Goal: Information Seeking & Learning: Learn about a topic

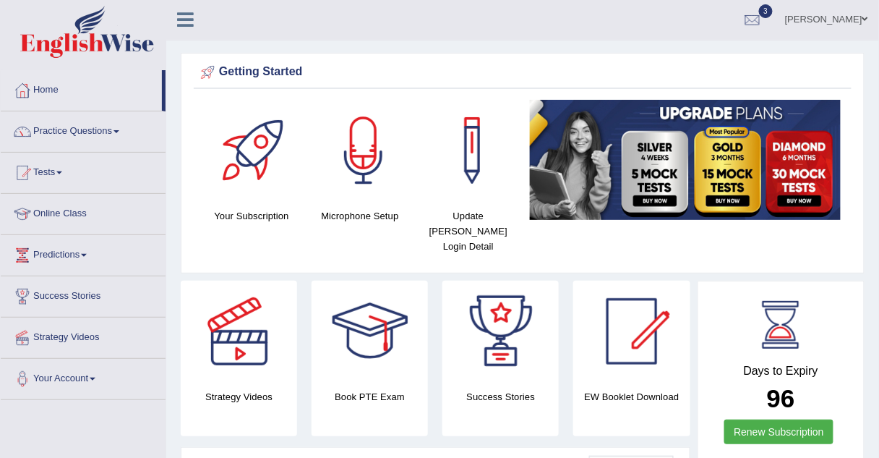
scroll to position [1, 0]
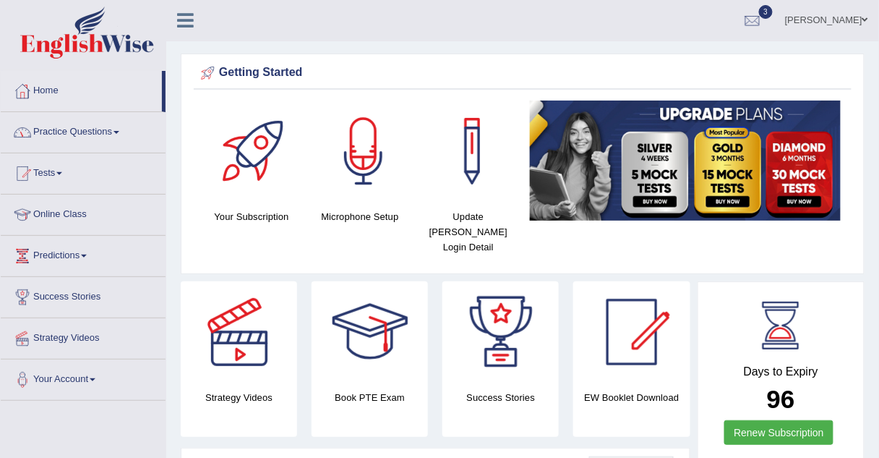
click at [54, 129] on link "Practice Questions" at bounding box center [83, 130] width 165 height 36
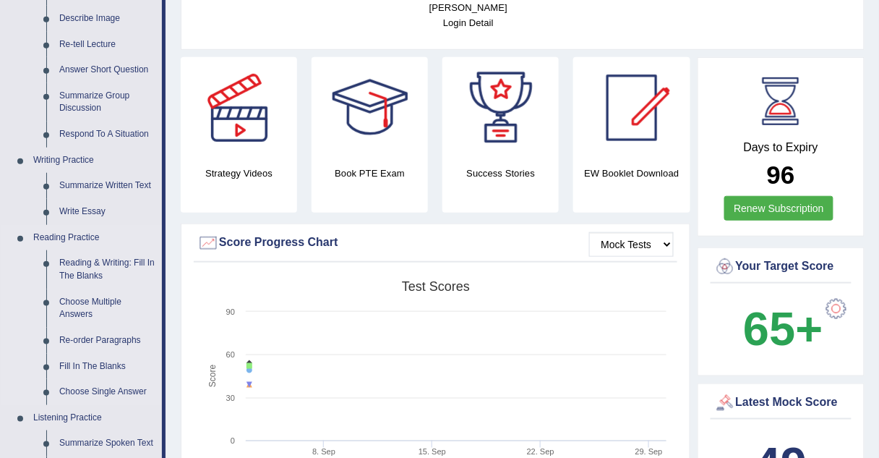
scroll to position [223, 0]
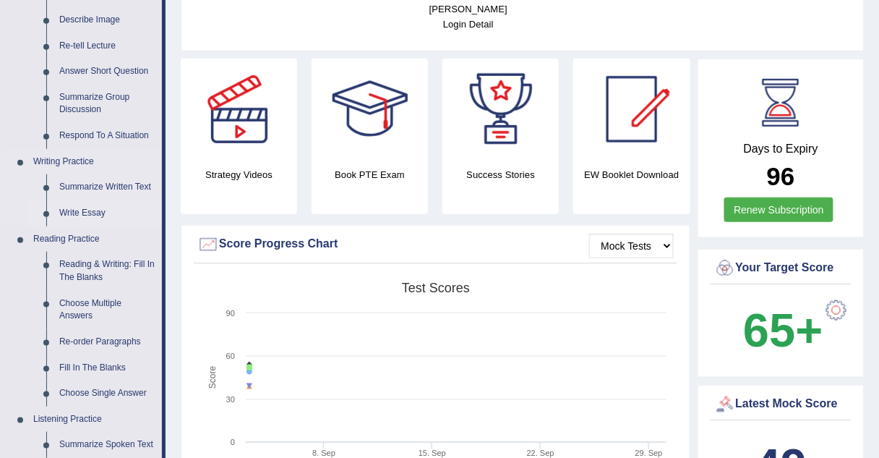
click at [81, 211] on link "Write Essay" at bounding box center [107, 213] width 109 height 26
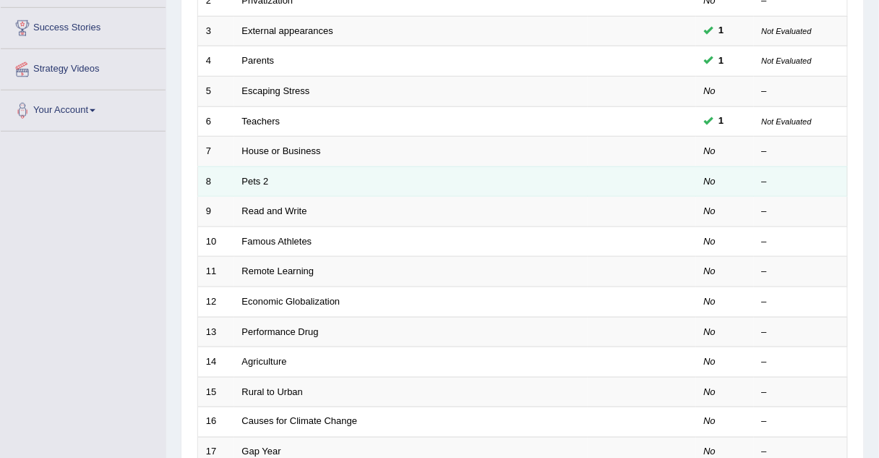
scroll to position [270, 0]
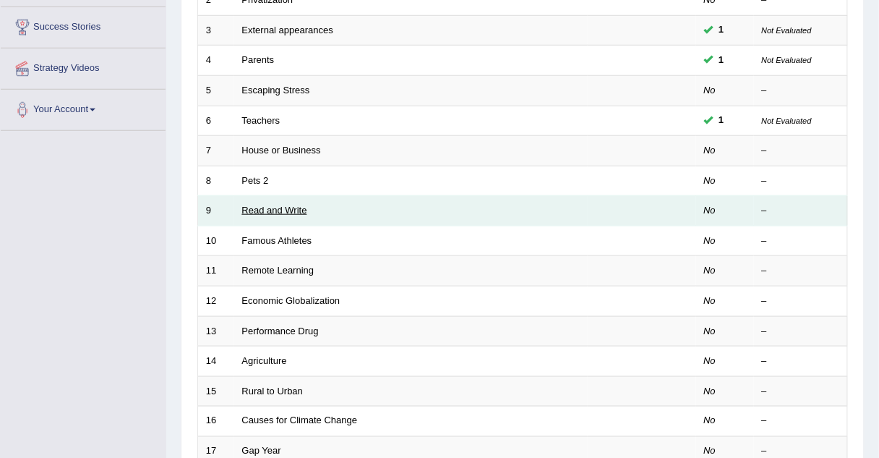
click at [266, 209] on link "Read and Write" at bounding box center [274, 210] width 65 height 11
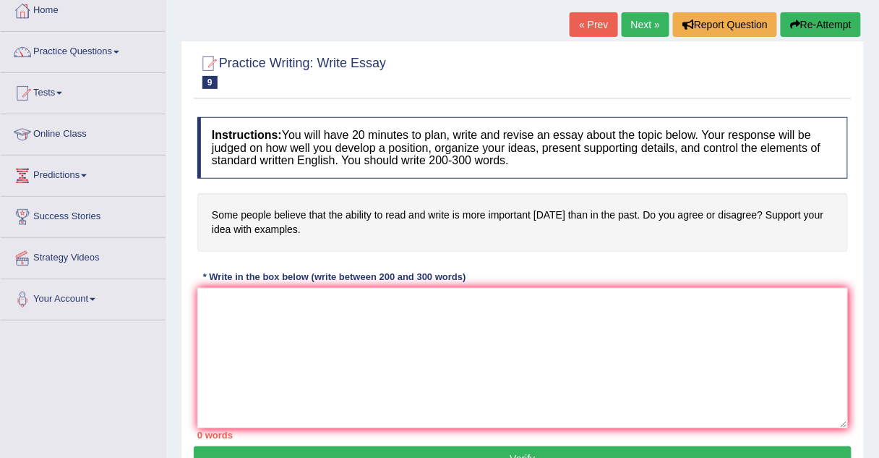
scroll to position [98, 0]
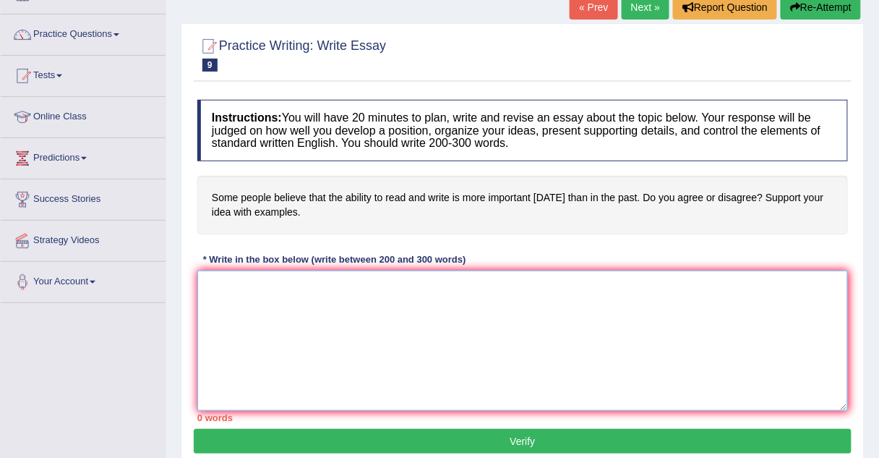
click at [296, 282] on textarea at bounding box center [522, 340] width 651 height 140
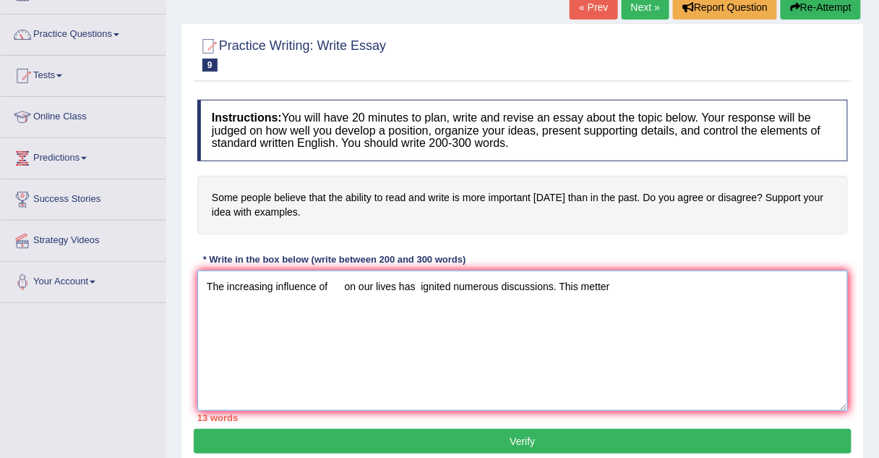
scroll to position [0, 0]
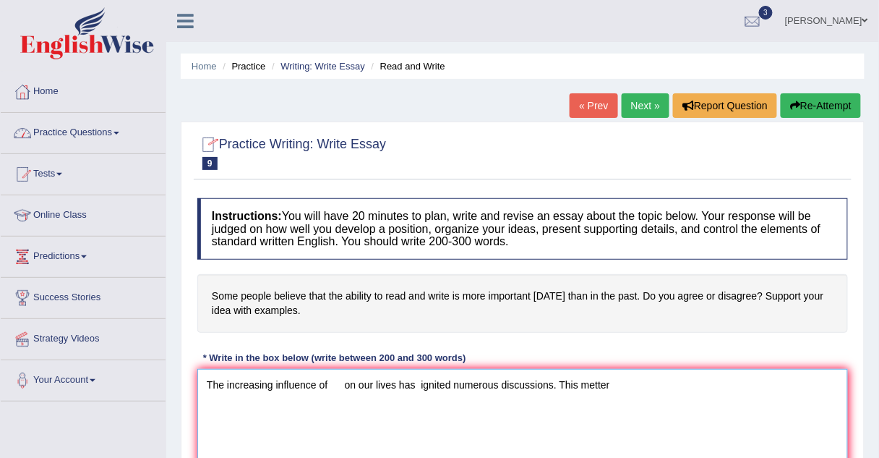
type textarea "The increasing influence of on our lives has ignited numerous discussions. This…"
click at [95, 134] on link "Practice Questions" at bounding box center [83, 131] width 165 height 36
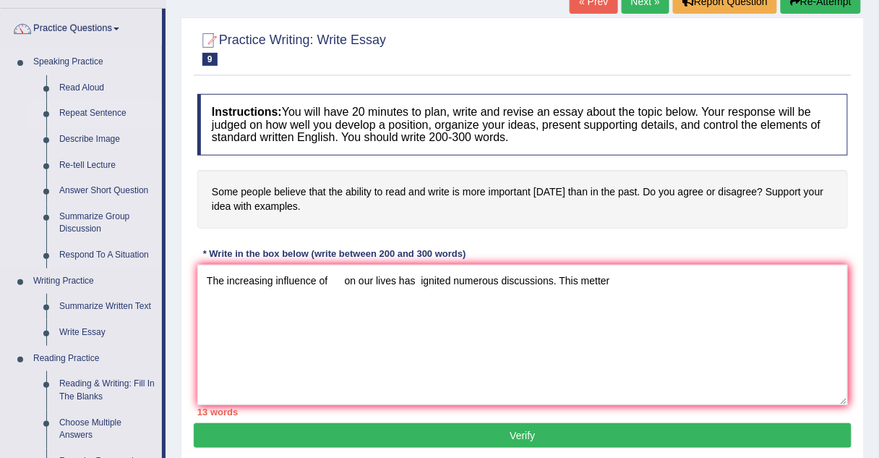
scroll to position [105, 0]
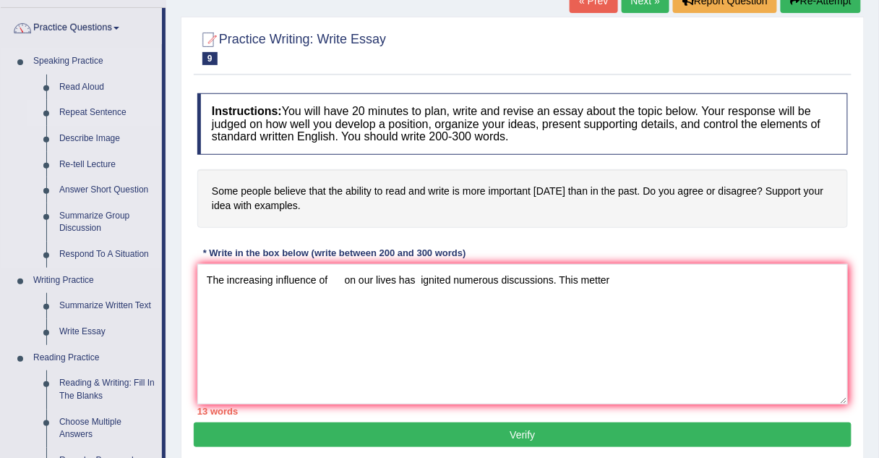
click at [95, 110] on link "Repeat Sentence" at bounding box center [107, 113] width 109 height 26
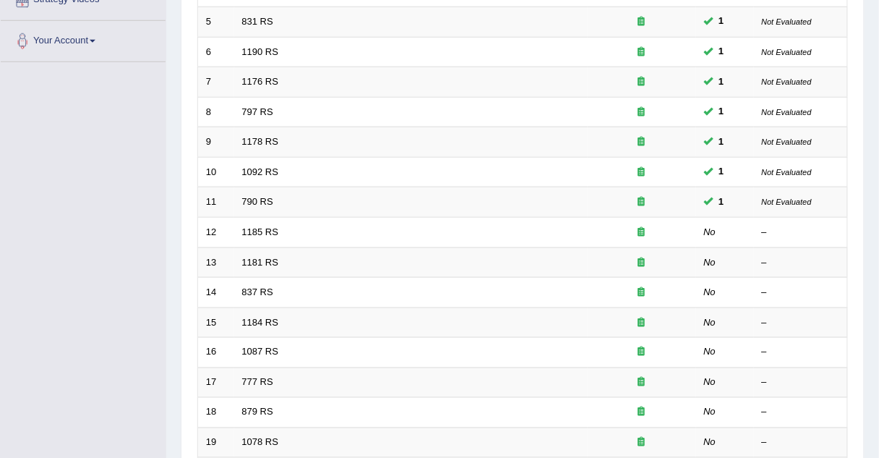
scroll to position [342, 0]
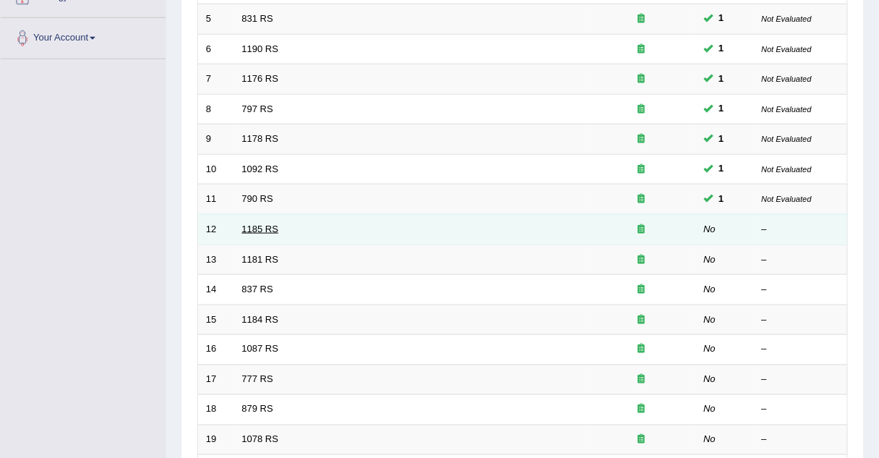
click at [259, 227] on link "1185 RS" at bounding box center [260, 228] width 37 height 11
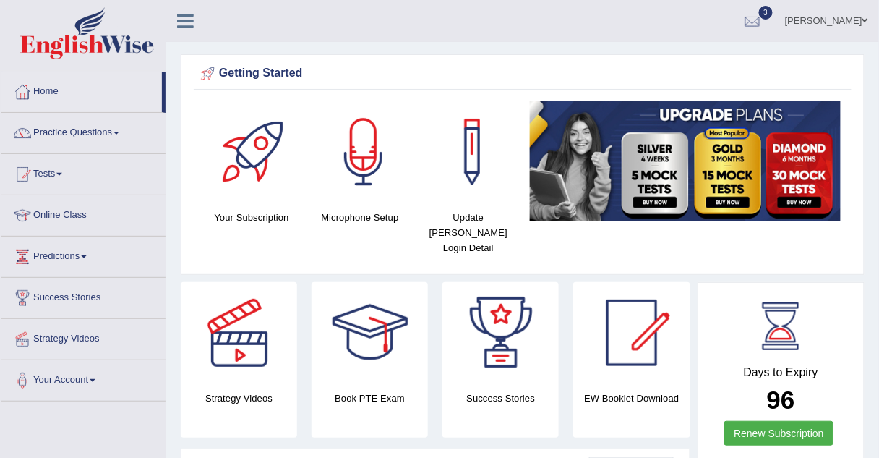
click at [60, 132] on link "Practice Questions" at bounding box center [83, 131] width 165 height 36
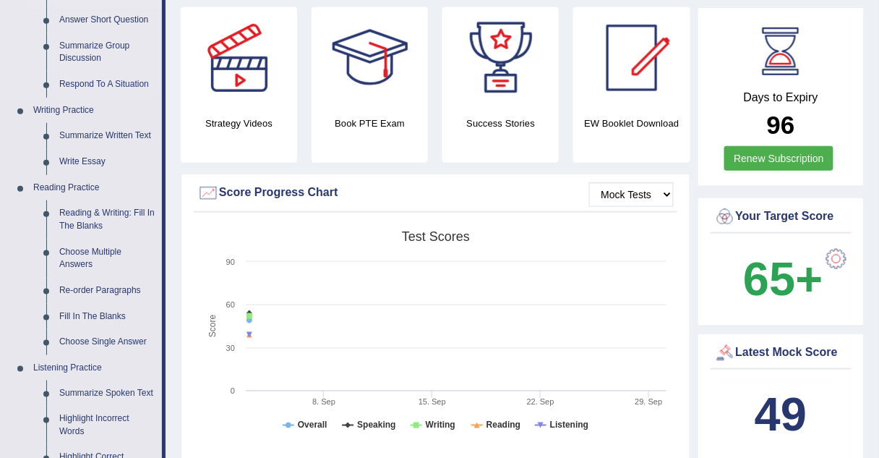
scroll to position [279, 0]
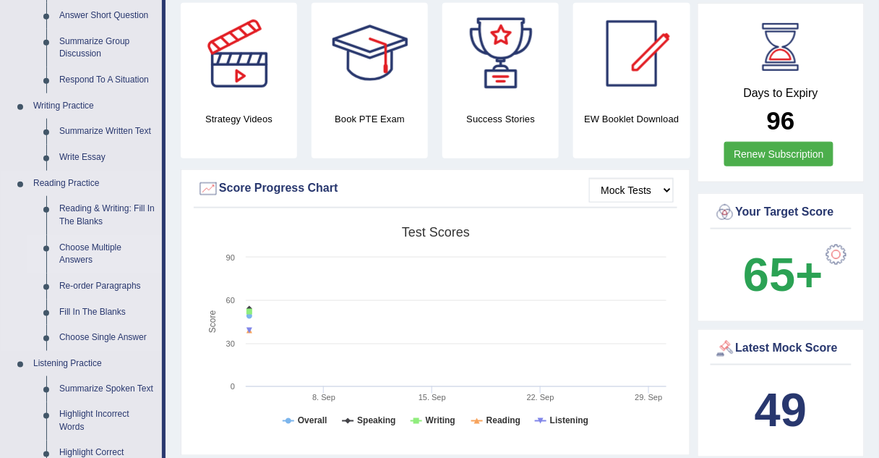
click at [93, 246] on link "Choose Multiple Answers" at bounding box center [107, 254] width 109 height 38
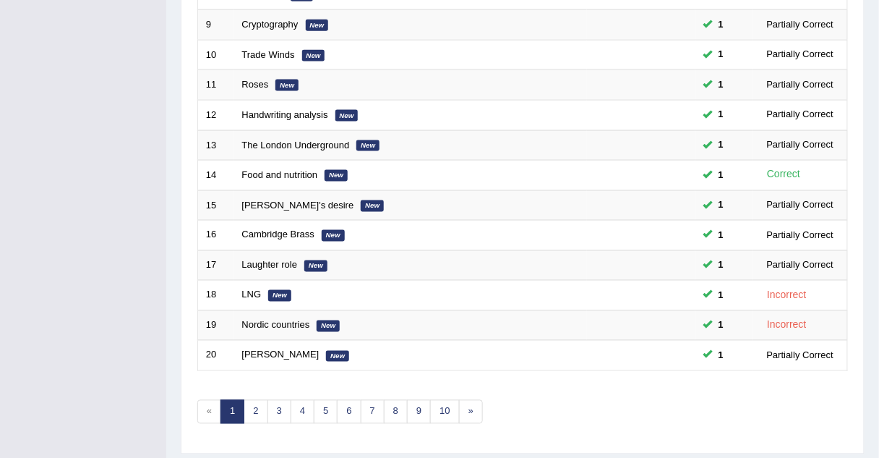
scroll to position [457, 0]
click at [255, 406] on link "2" at bounding box center [256, 411] width 24 height 24
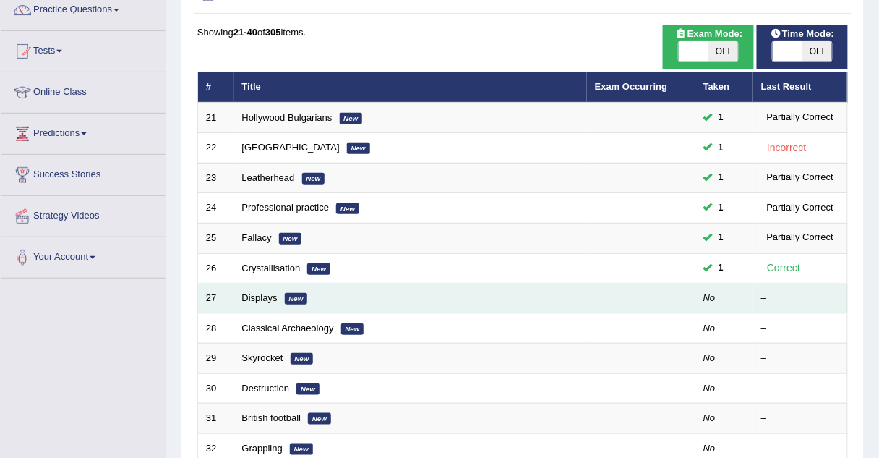
scroll to position [122, 0]
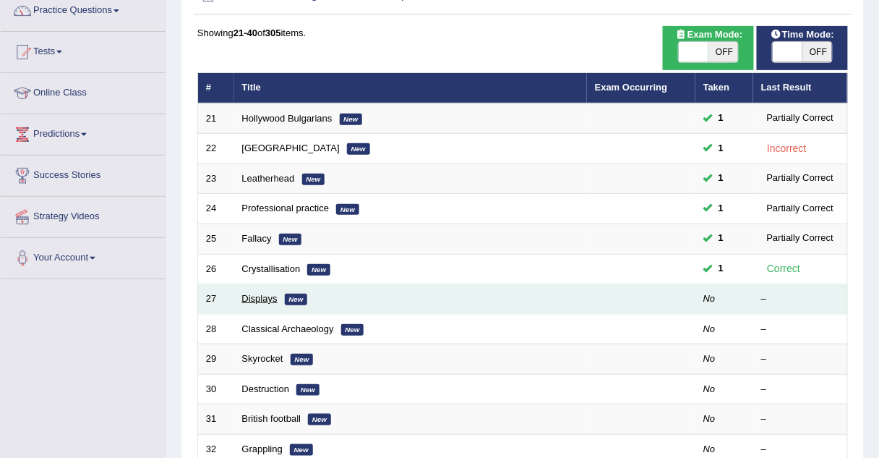
click at [261, 298] on link "Displays" at bounding box center [259, 298] width 35 height 11
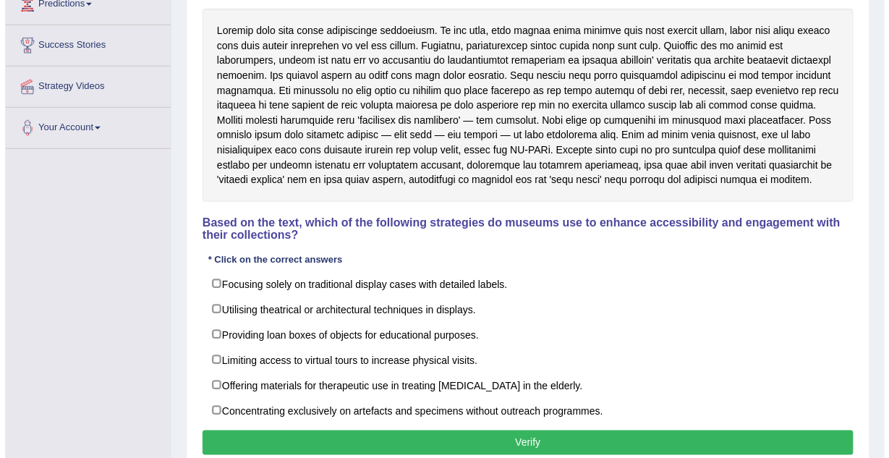
scroll to position [252, 0]
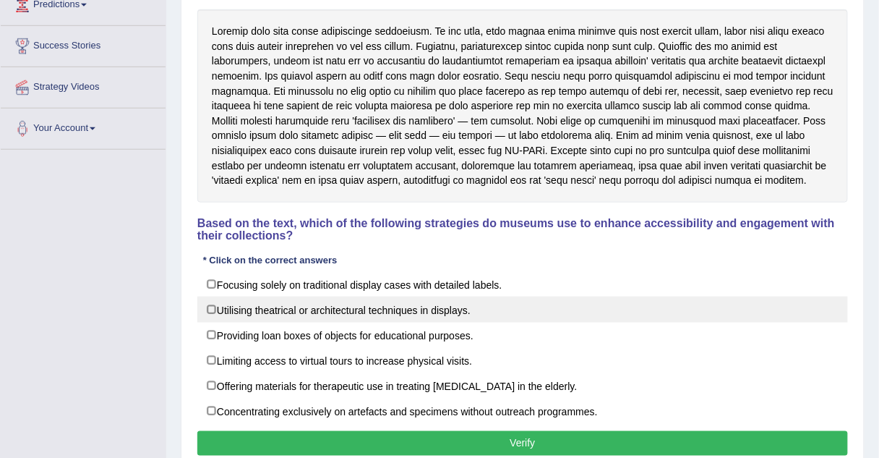
click at [211, 307] on label "Utilising theatrical or architectural techniques in displays." at bounding box center [522, 309] width 651 height 26
checkbox input "true"
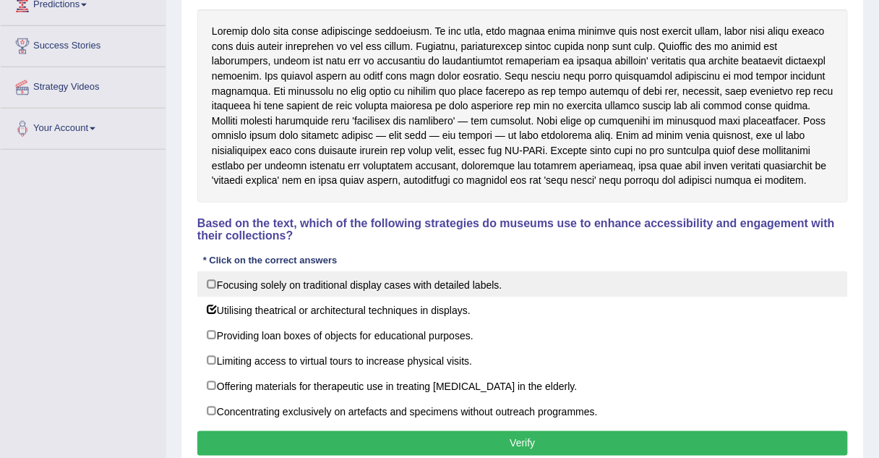
click at [213, 287] on label "Focusing solely on traditional display cases with detailed labels." at bounding box center [522, 284] width 651 height 26
checkbox input "true"
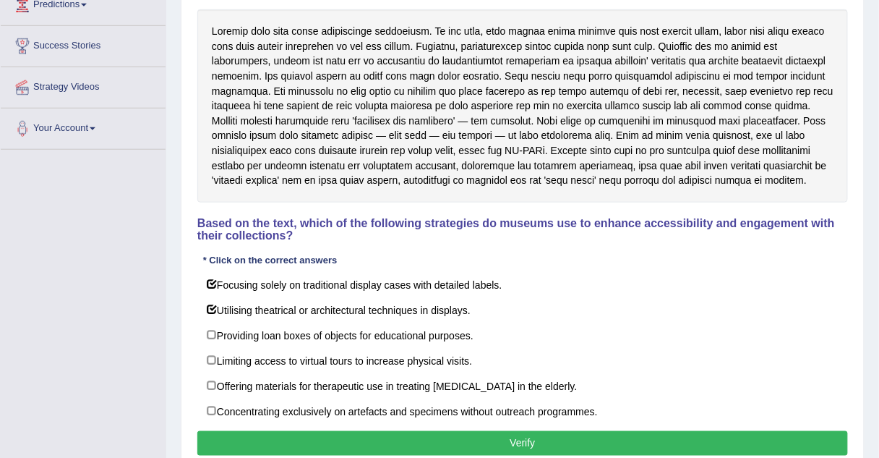
click at [233, 442] on button "Verify" at bounding box center [522, 443] width 651 height 25
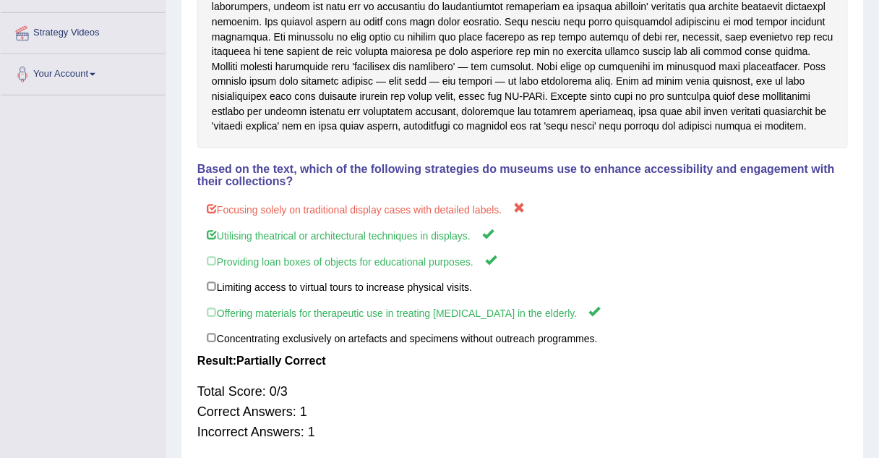
scroll to position [0, 0]
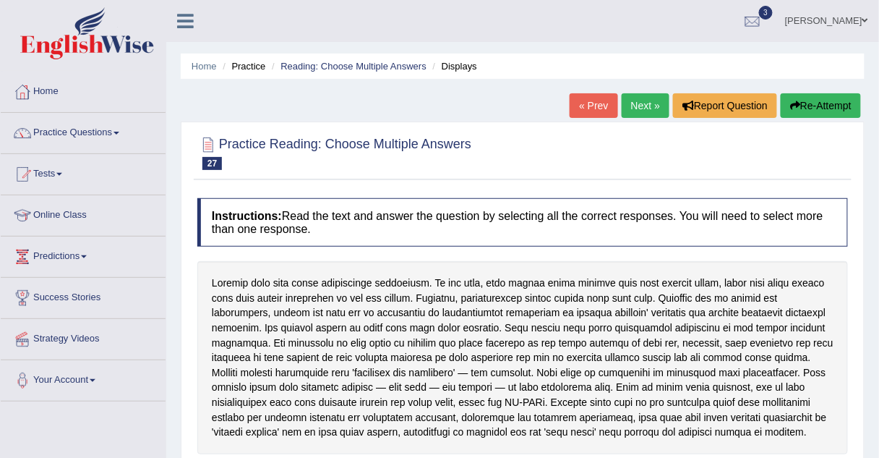
click at [628, 108] on link "Next »" at bounding box center [646, 105] width 48 height 25
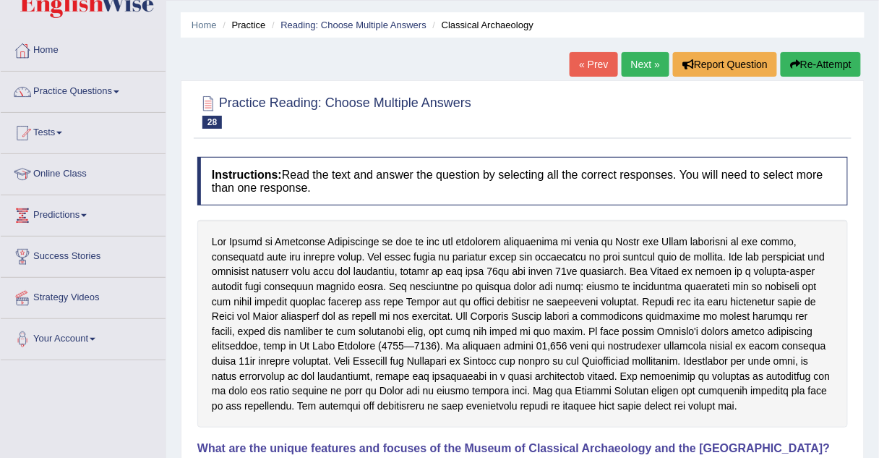
scroll to position [43, 0]
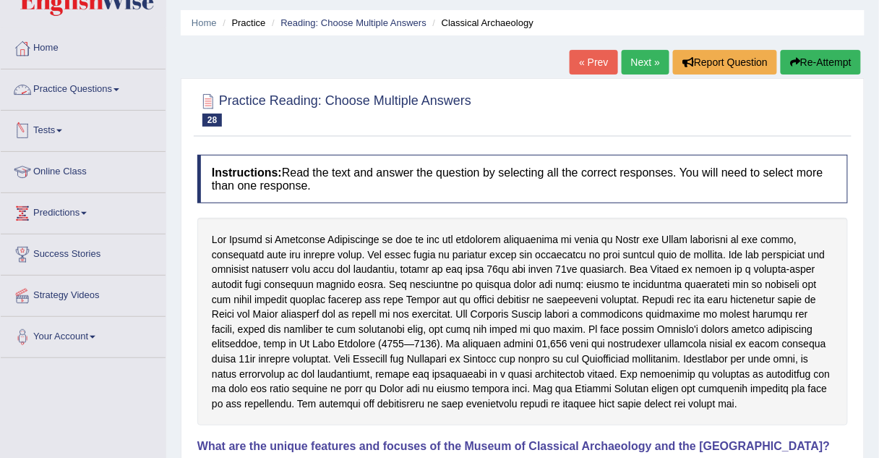
click at [108, 88] on link "Practice Questions" at bounding box center [83, 87] width 165 height 36
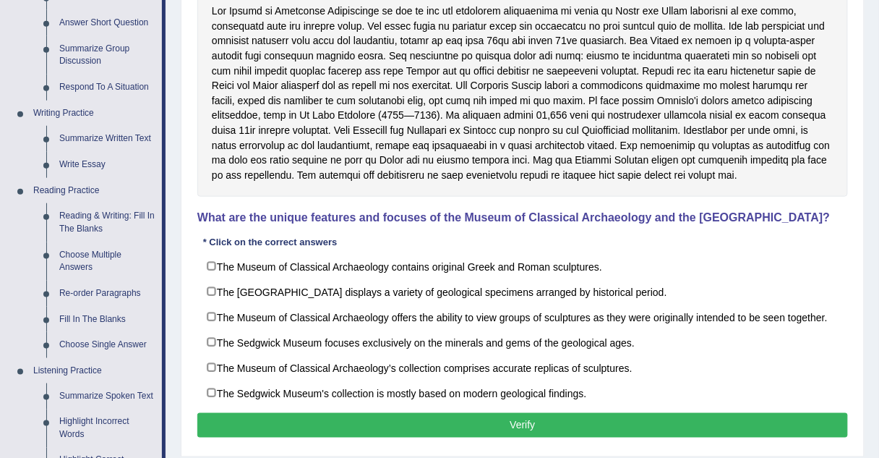
scroll to position [272, 0]
click at [427, 72] on div at bounding box center [522, 93] width 651 height 208
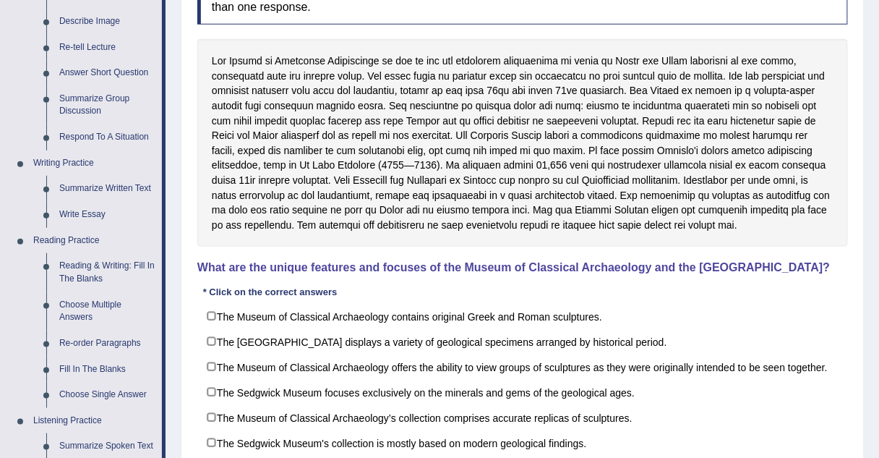
scroll to position [221, 0]
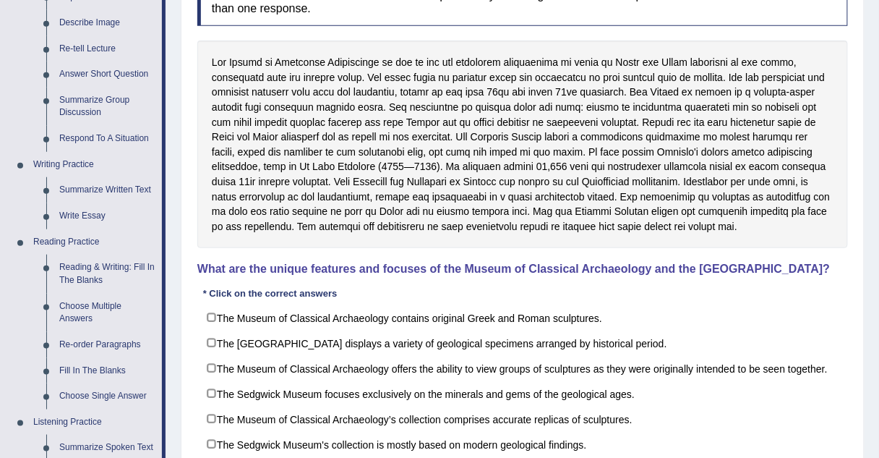
click at [503, 87] on div at bounding box center [522, 144] width 651 height 208
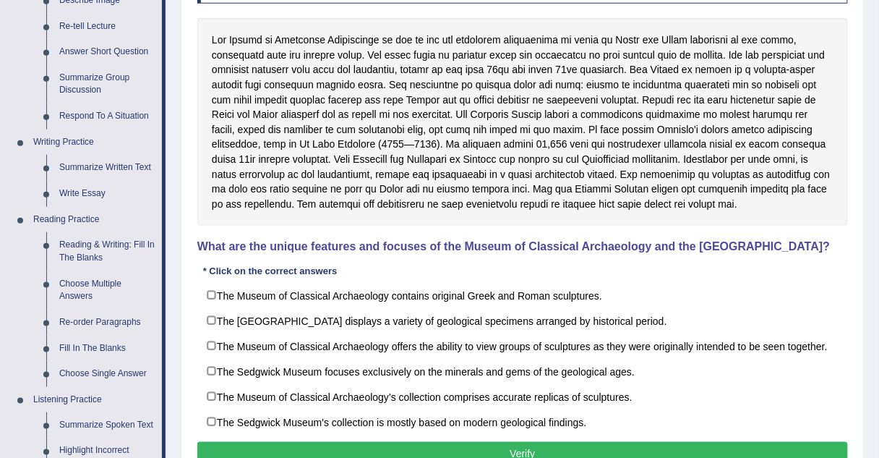
scroll to position [244, 0]
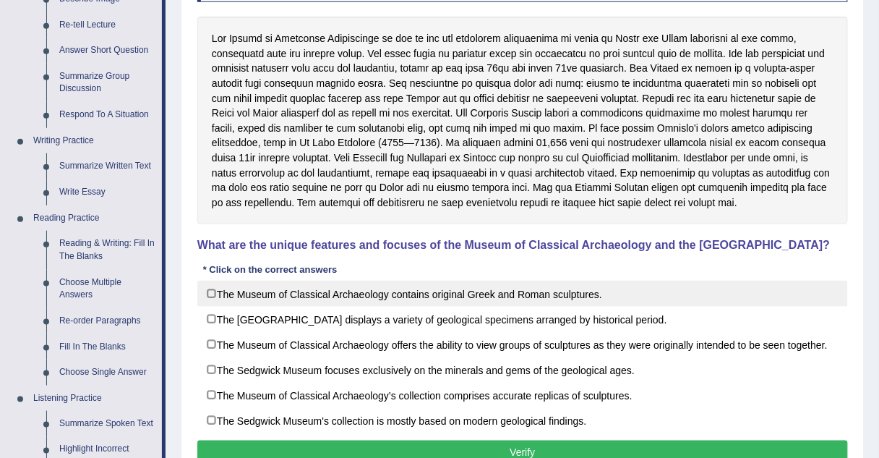
click at [212, 290] on label "The Museum of Classical Archaeology contains original Greek and Roman sculpture…" at bounding box center [522, 294] width 651 height 26
checkbox input "true"
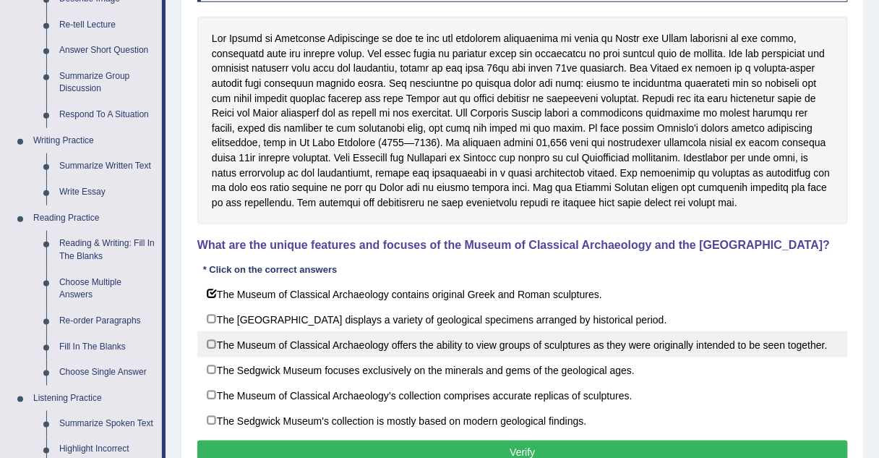
click at [209, 341] on label "The Museum of Classical Archaeology offers the ability to view groups of sculpt…" at bounding box center [522, 344] width 651 height 26
checkbox input "true"
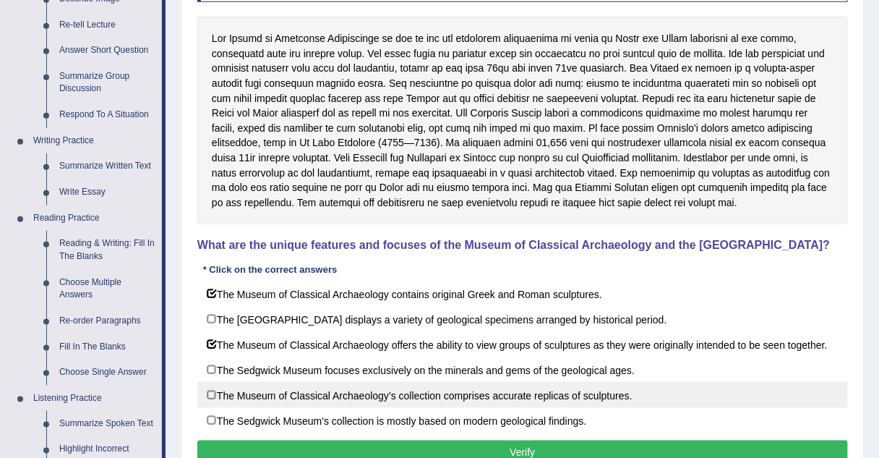
click at [213, 389] on label "The Museum of Classical Archaeology’s collection comprises accurate replicas of…" at bounding box center [522, 395] width 651 height 26
checkbox input "true"
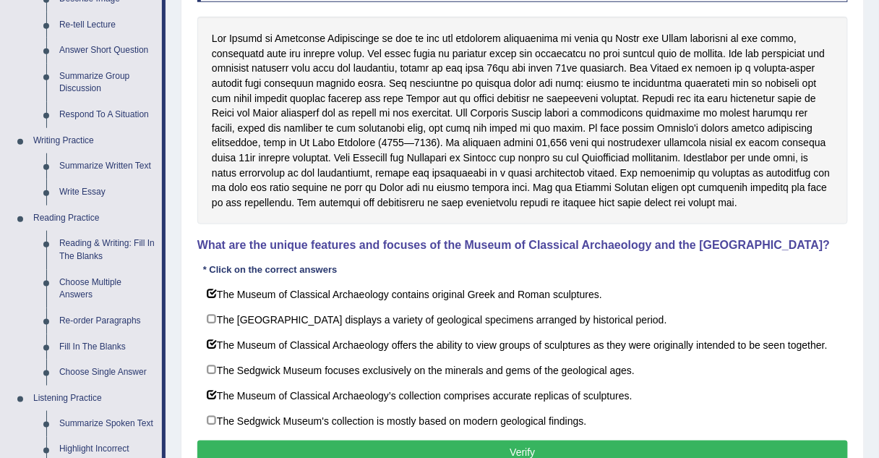
click at [249, 440] on button "Verify" at bounding box center [522, 452] width 651 height 25
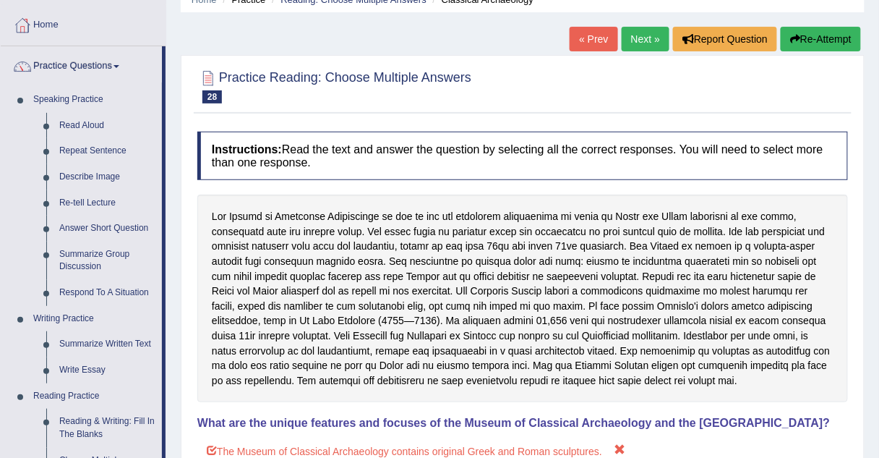
scroll to position [0, 0]
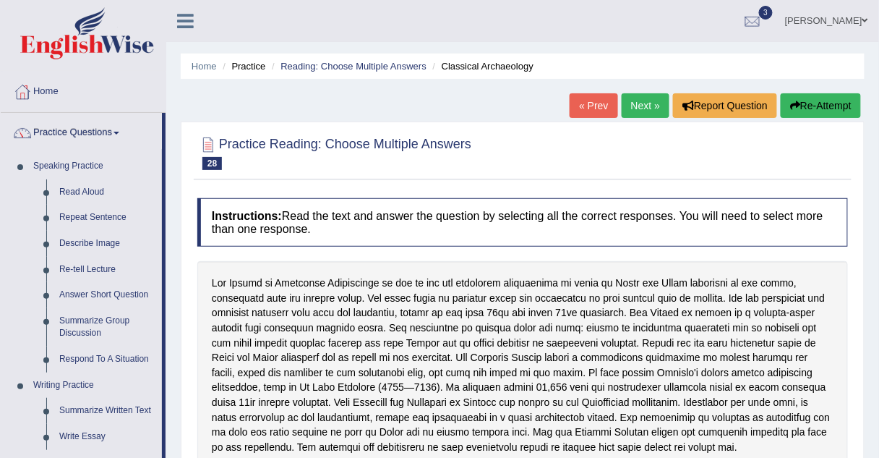
click at [642, 111] on link "Next »" at bounding box center [646, 105] width 48 height 25
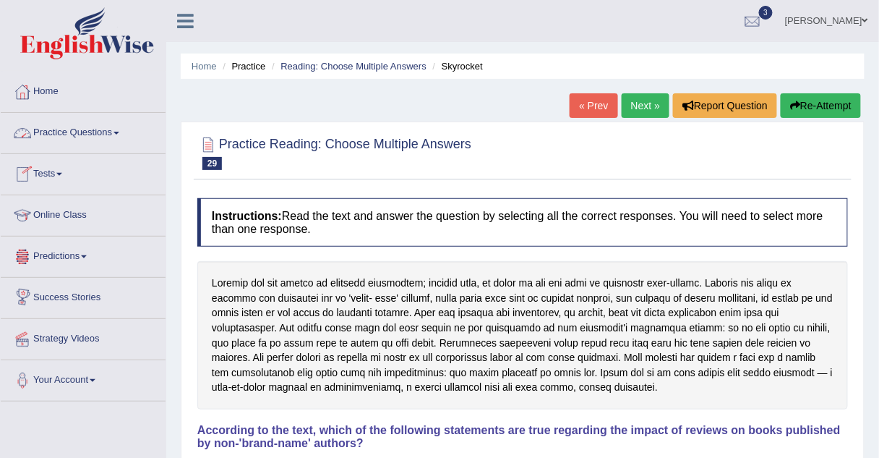
click at [85, 142] on link "Practice Questions" at bounding box center [83, 131] width 165 height 36
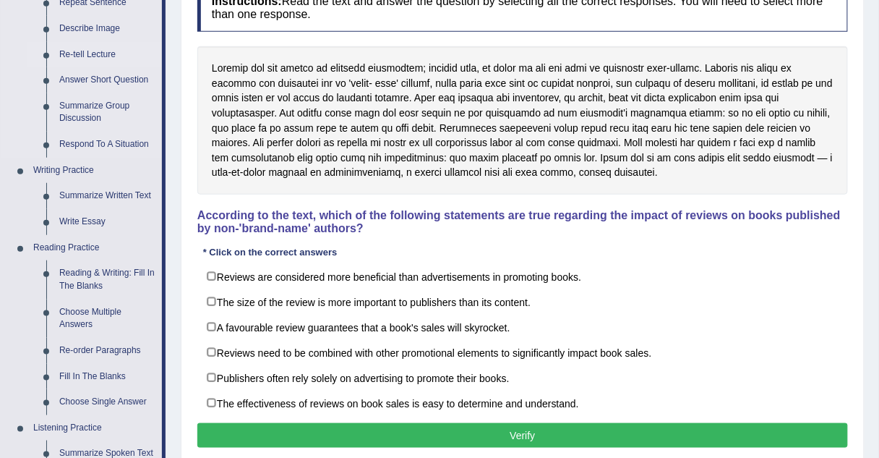
scroll to position [216, 0]
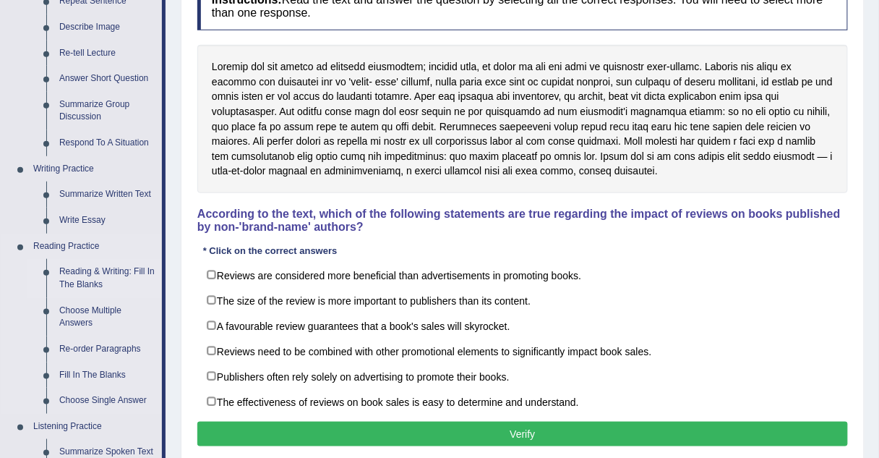
click at [80, 273] on link "Reading & Writing: Fill In The Blanks" at bounding box center [107, 278] width 109 height 38
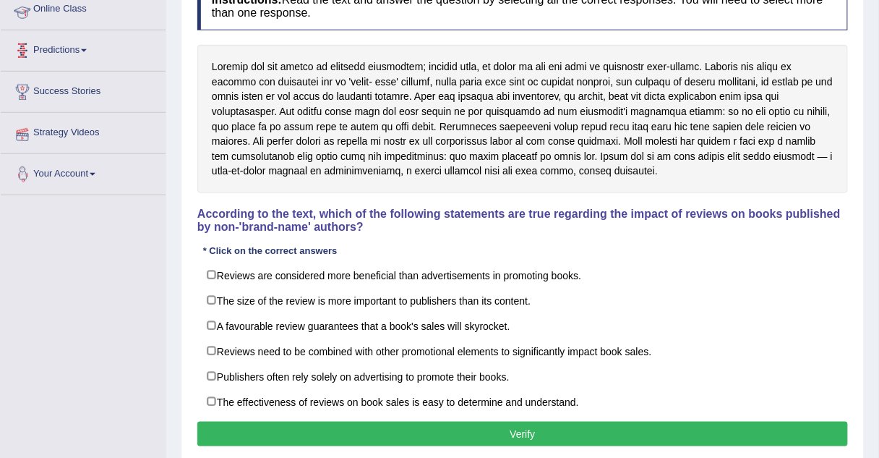
scroll to position [302, 0]
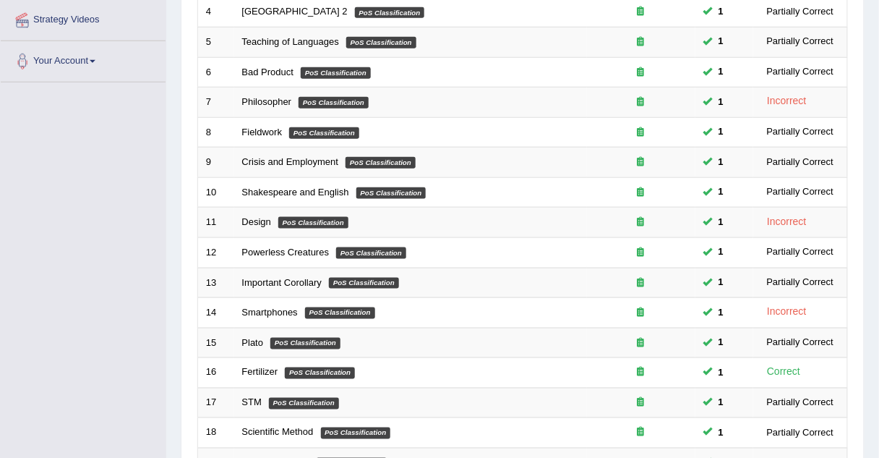
scroll to position [493, 0]
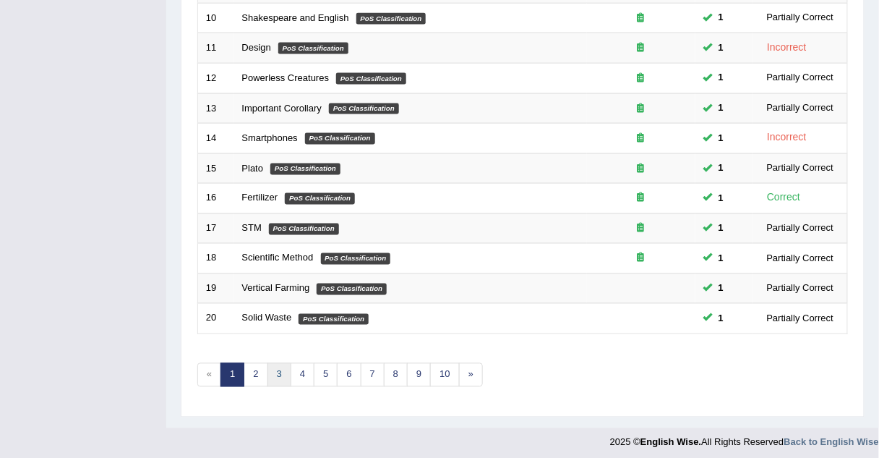
click at [275, 375] on link "3" at bounding box center [280, 375] width 24 height 24
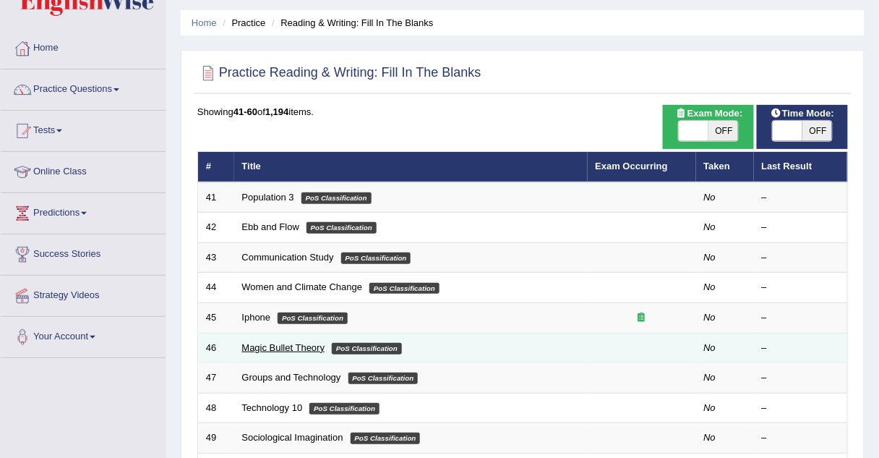
scroll to position [46, 0]
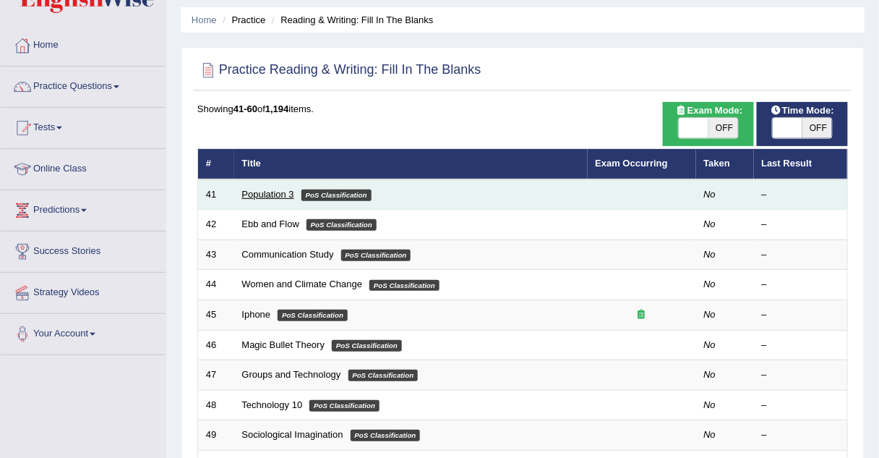
click at [253, 196] on link "Population 3" at bounding box center [268, 194] width 52 height 11
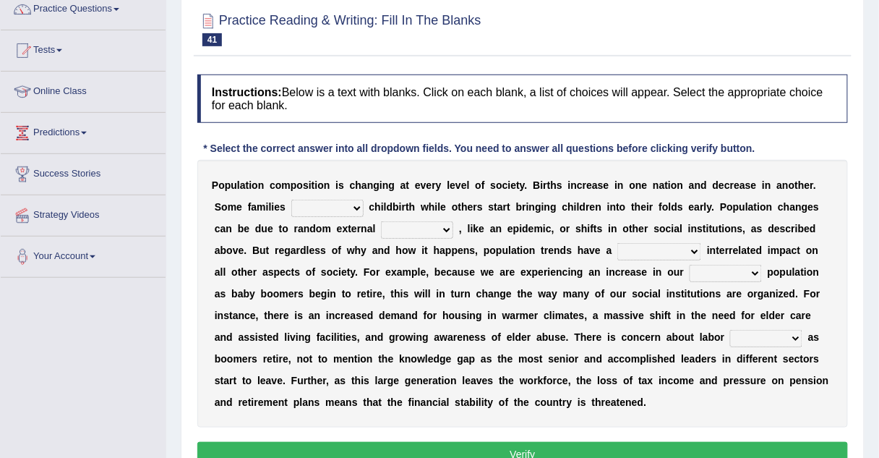
scroll to position [124, 0]
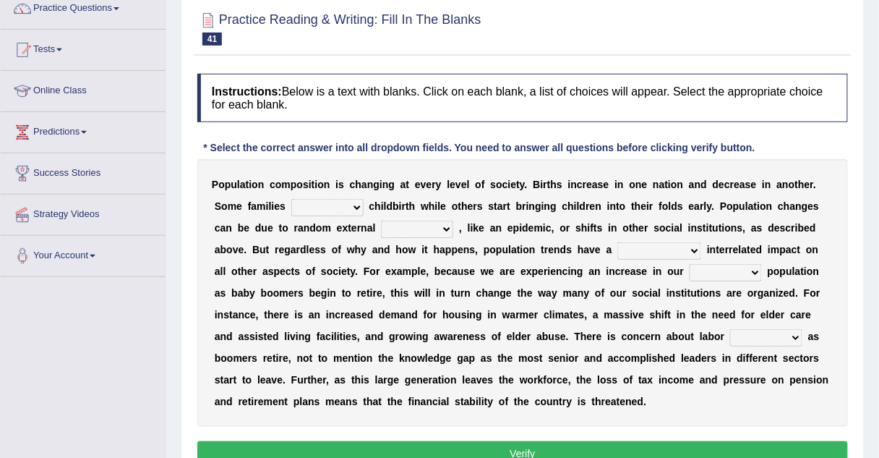
click at [312, 206] on select "demand default deliver delay" at bounding box center [327, 207] width 72 height 17
select select "deliver"
click at [291, 199] on select "demand default deliver delay" at bounding box center [327, 207] width 72 height 17
click at [381, 230] on select "variations fortune formation forces" at bounding box center [417, 229] width 72 height 17
select select "variations"
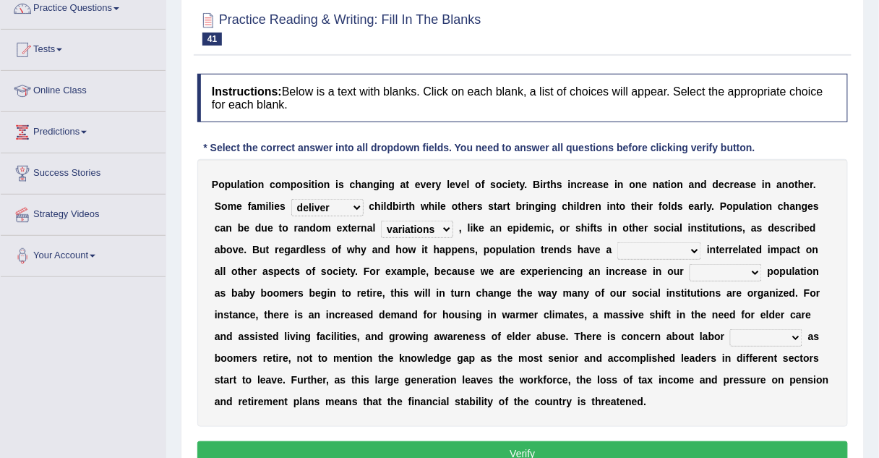
click at [381, 221] on select "variations fortune formation forces" at bounding box center [417, 229] width 72 height 17
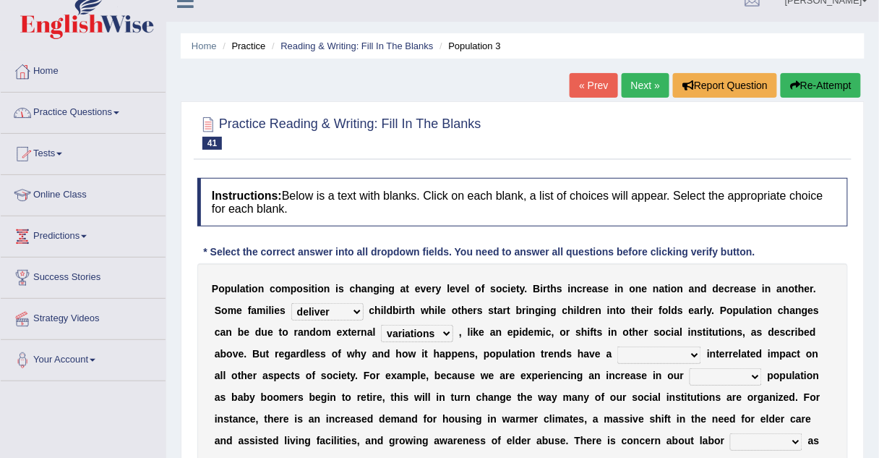
scroll to position [17, 0]
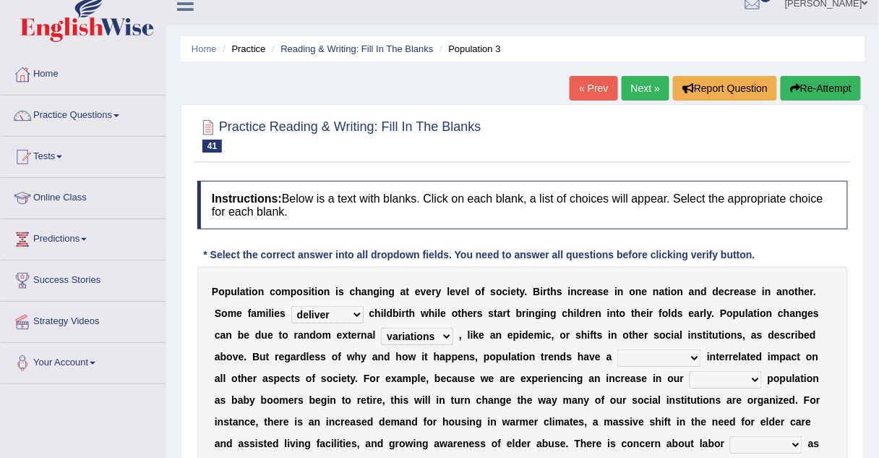
click at [46, 115] on link "Practice Questions" at bounding box center [83, 113] width 165 height 36
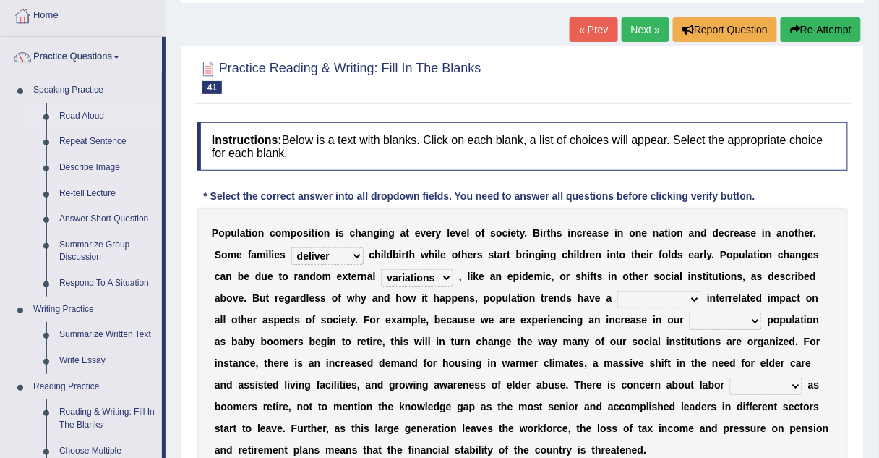
scroll to position [77, 0]
click at [72, 140] on link "Repeat Sentence" at bounding box center [107, 141] width 109 height 26
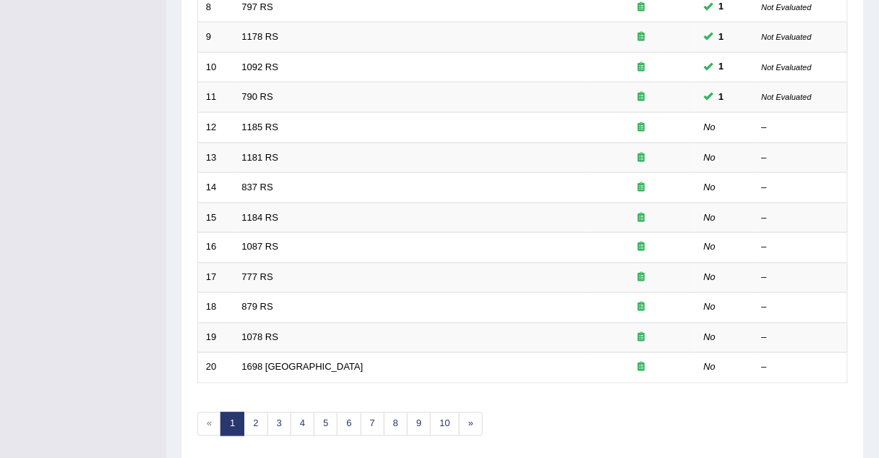
scroll to position [493, 0]
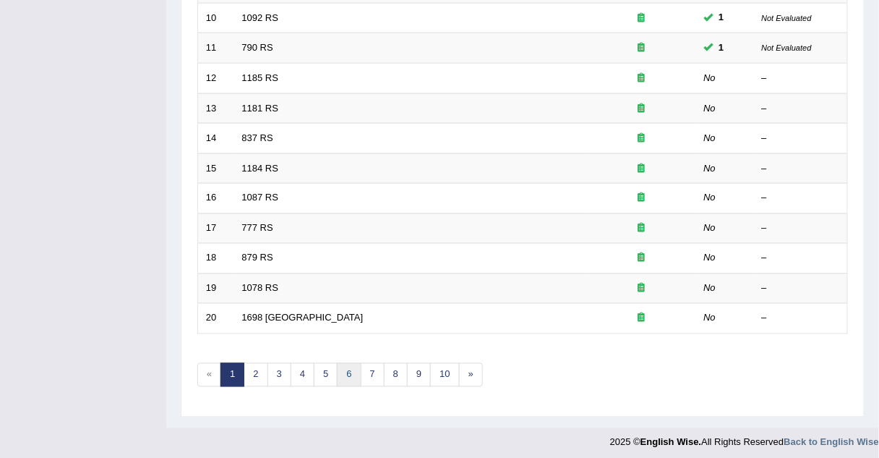
click at [349, 372] on link "6" at bounding box center [349, 375] width 24 height 24
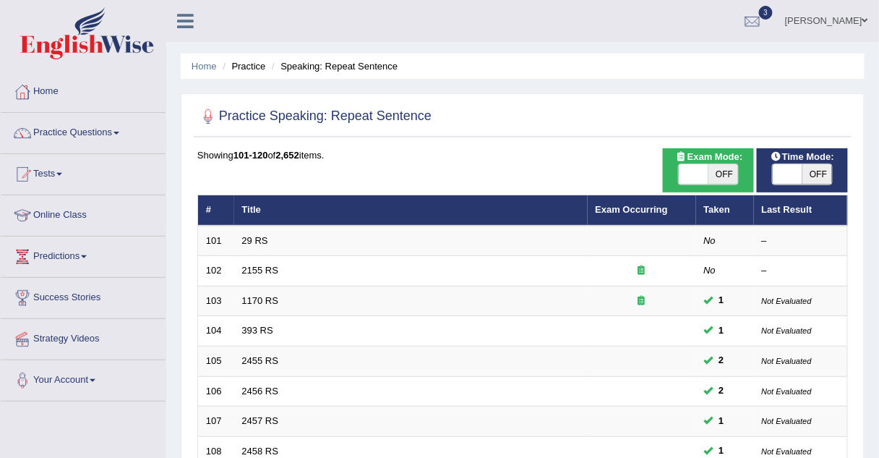
click at [349, 372] on td "2455 RS" at bounding box center [411, 361] width 354 height 30
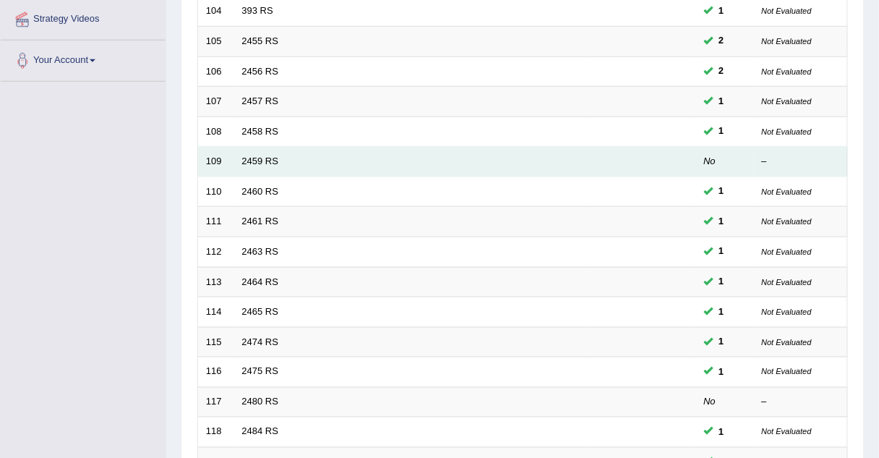
scroll to position [493, 0]
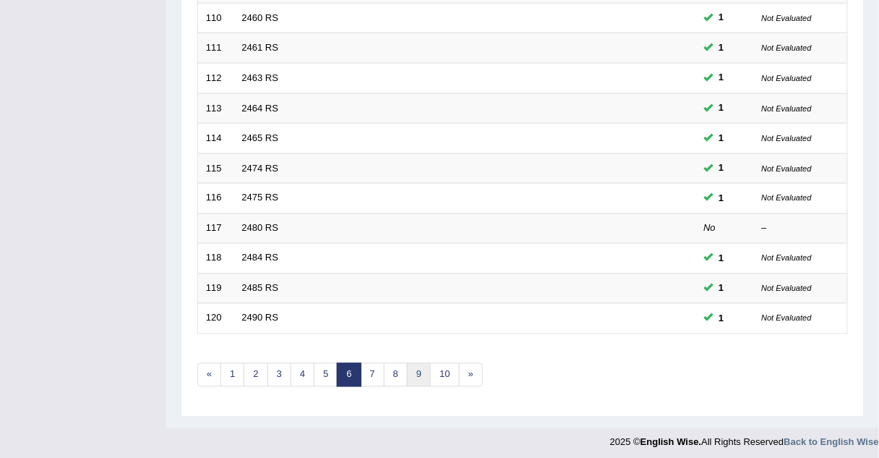
click at [407, 367] on link "9" at bounding box center [419, 375] width 24 height 24
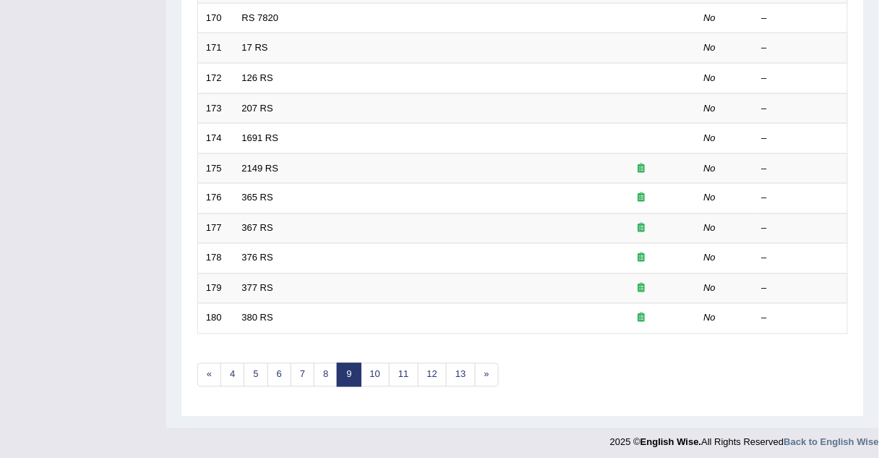
scroll to position [416, 0]
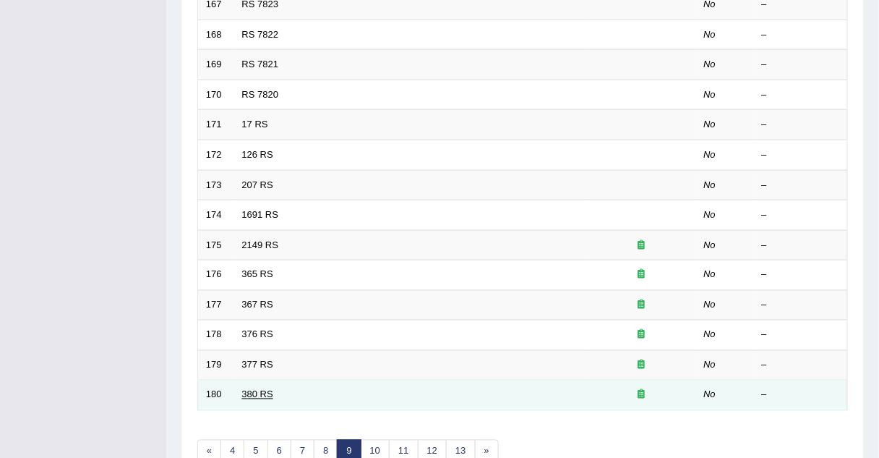
click at [250, 390] on link "380 RS" at bounding box center [257, 394] width 31 height 11
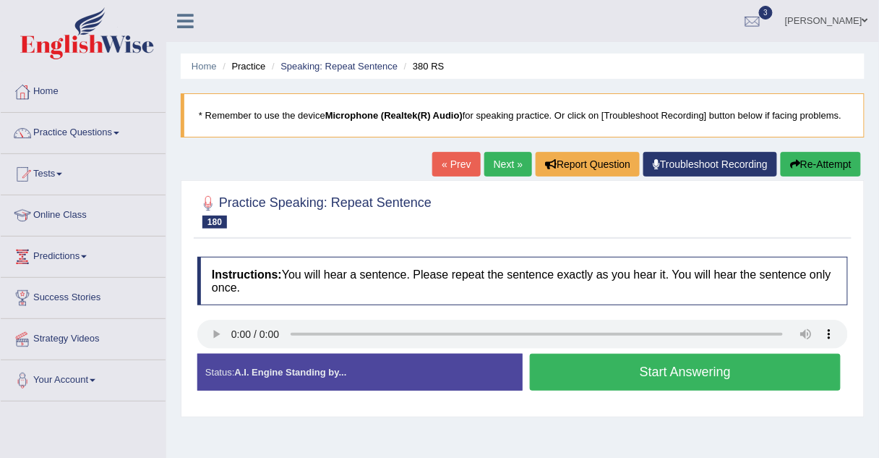
click at [559, 356] on button "Start Answering" at bounding box center [685, 372] width 311 height 37
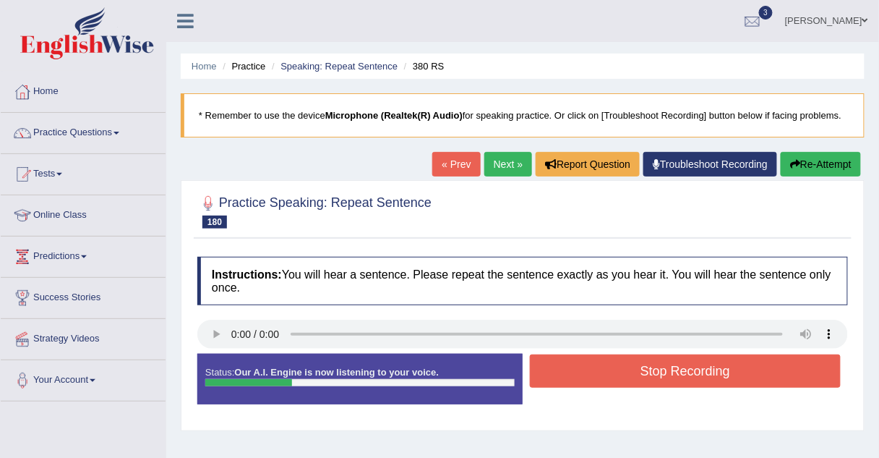
click at [559, 356] on button "Stop Recording" at bounding box center [685, 370] width 311 height 33
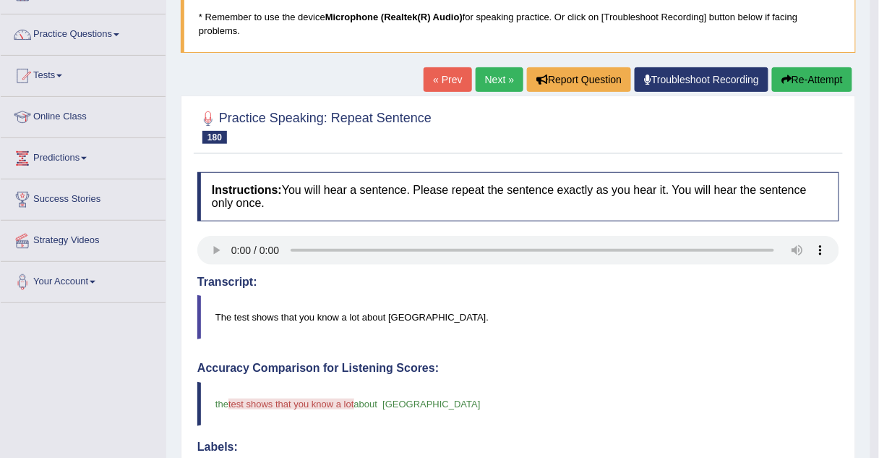
scroll to position [97, 0]
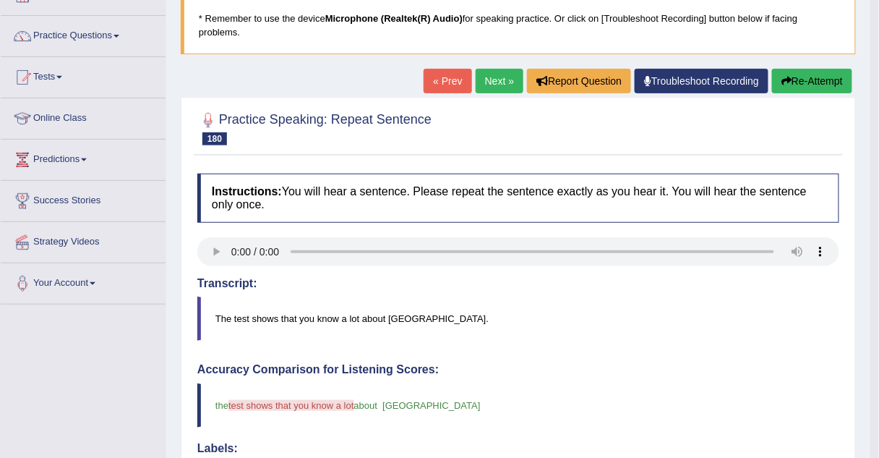
click at [505, 69] on link "Next »" at bounding box center [500, 81] width 48 height 25
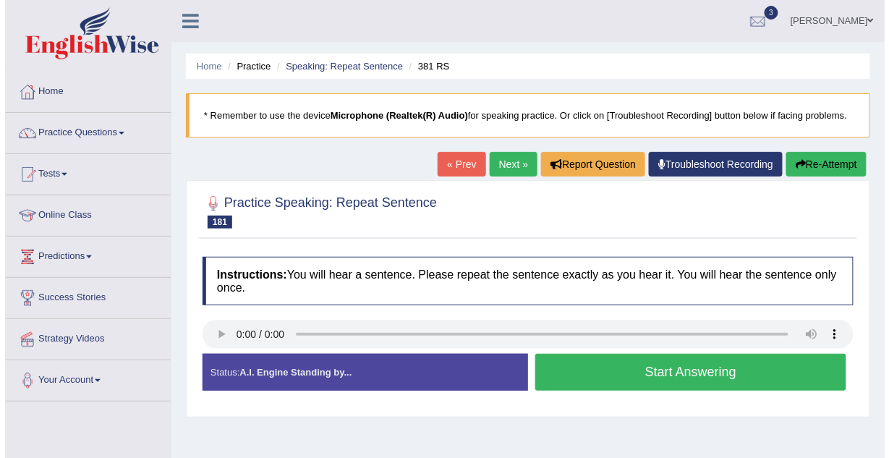
scroll to position [134, 0]
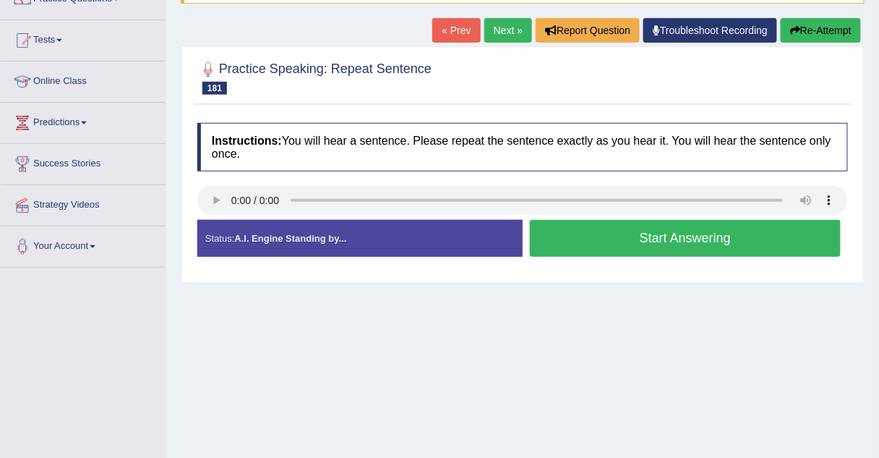
click at [602, 237] on button "Start Answering" at bounding box center [685, 238] width 311 height 37
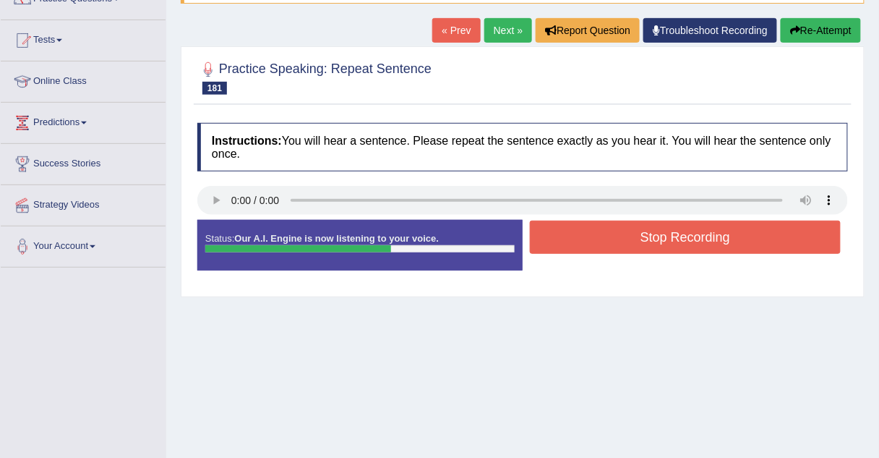
click at [602, 237] on button "Stop Recording" at bounding box center [685, 237] width 311 height 33
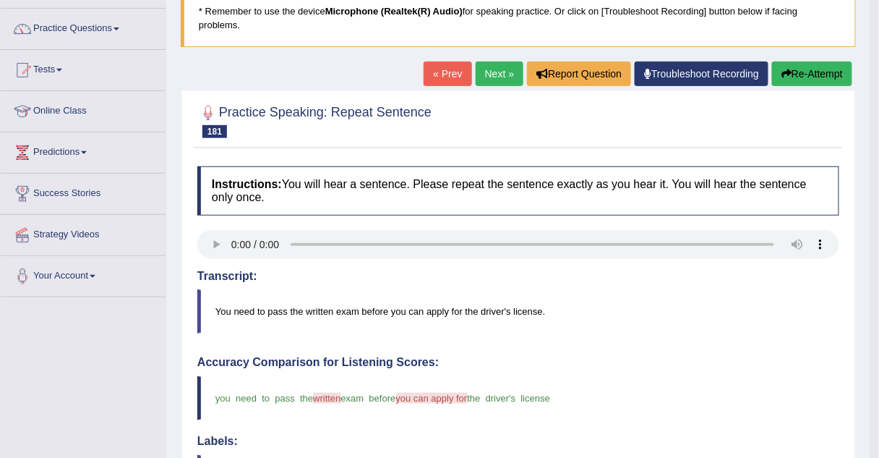
scroll to position [103, 0]
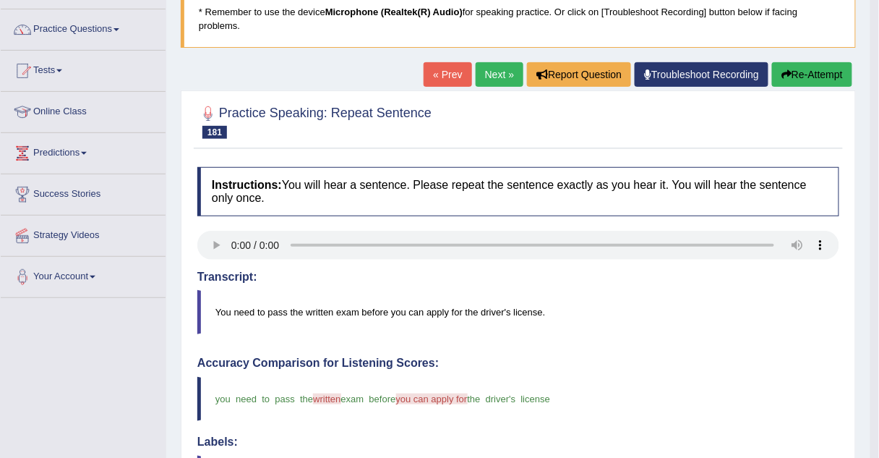
click at [496, 62] on link "Next »" at bounding box center [500, 74] width 48 height 25
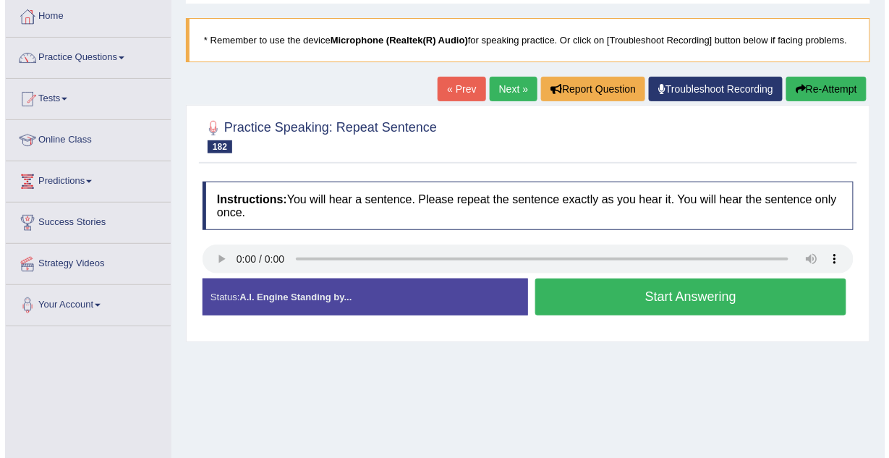
scroll to position [77, 0]
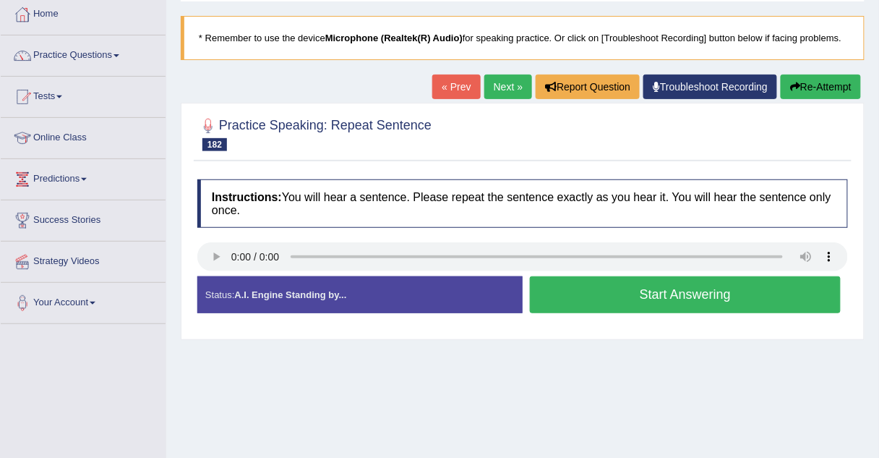
click at [600, 291] on button "Start Answering" at bounding box center [685, 294] width 311 height 37
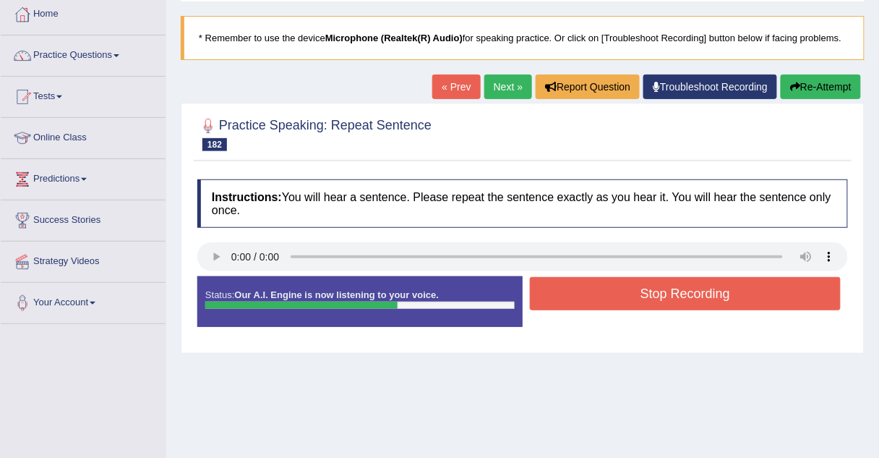
click at [600, 291] on button "Stop Recording" at bounding box center [685, 293] width 311 height 33
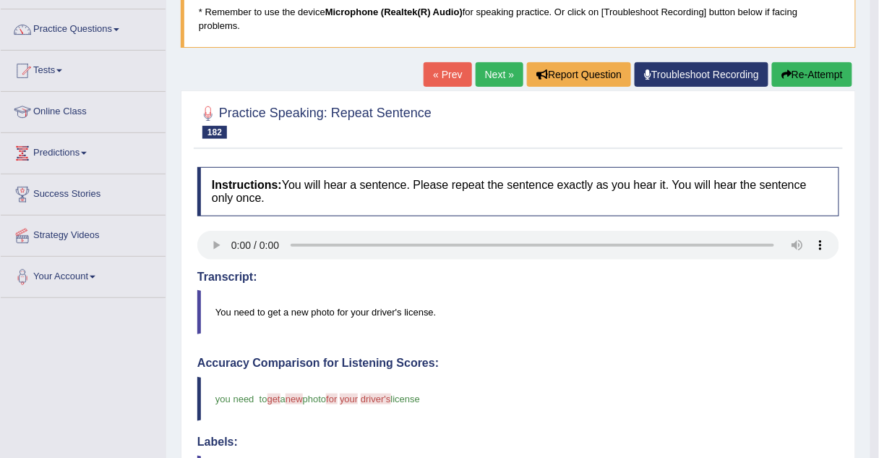
scroll to position [102, 0]
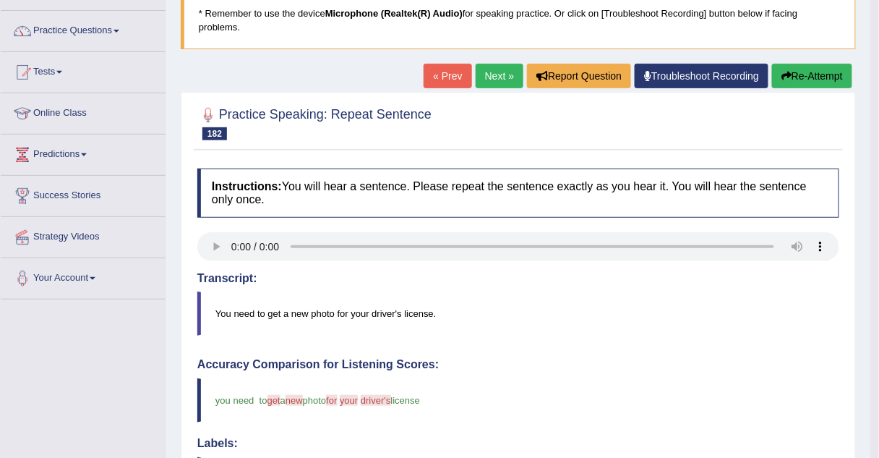
click at [492, 64] on link "Next »" at bounding box center [500, 76] width 48 height 25
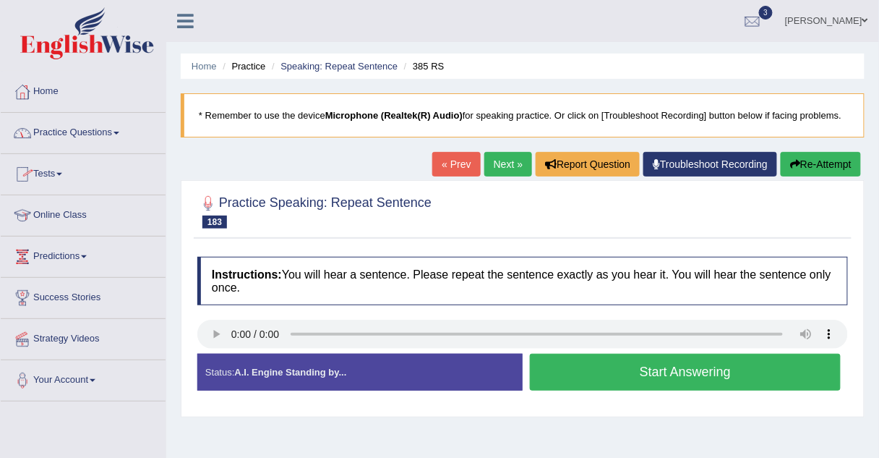
click at [50, 130] on link "Practice Questions" at bounding box center [83, 131] width 165 height 36
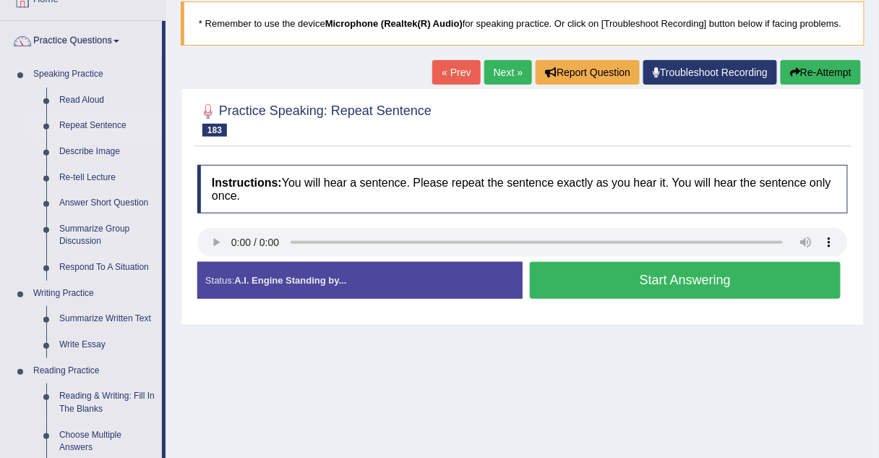
scroll to position [88, 0]
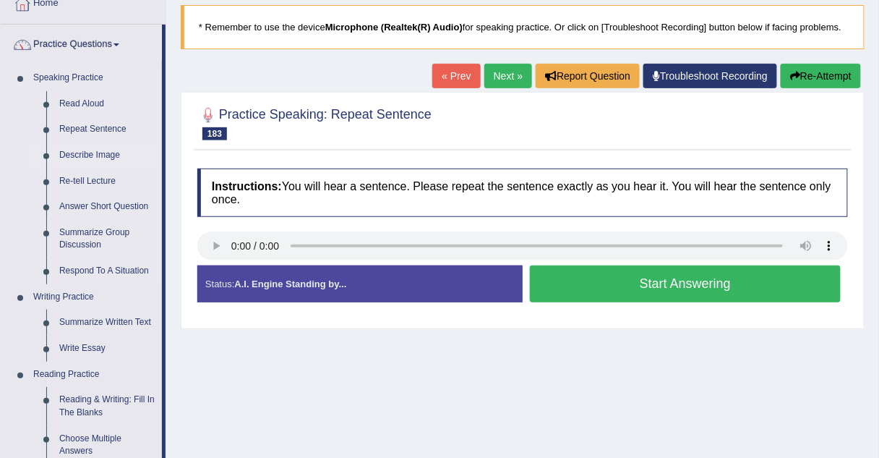
click at [73, 155] on link "Describe Image" at bounding box center [107, 155] width 109 height 26
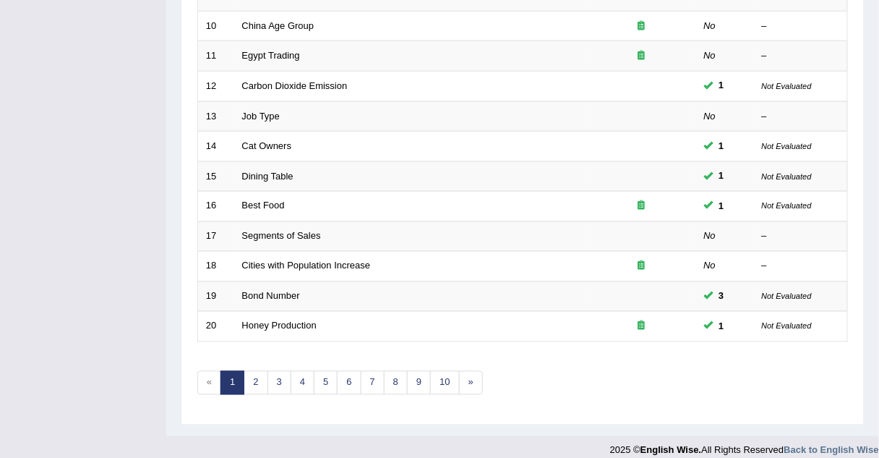
scroll to position [493, 0]
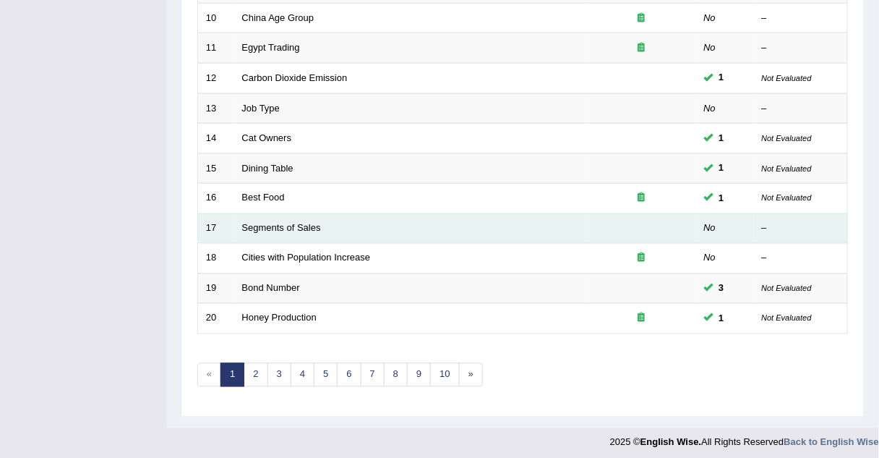
click at [252, 229] on td "Segments of Sales" at bounding box center [411, 228] width 354 height 30
click at [262, 223] on link "Segments of Sales" at bounding box center [281, 228] width 79 height 11
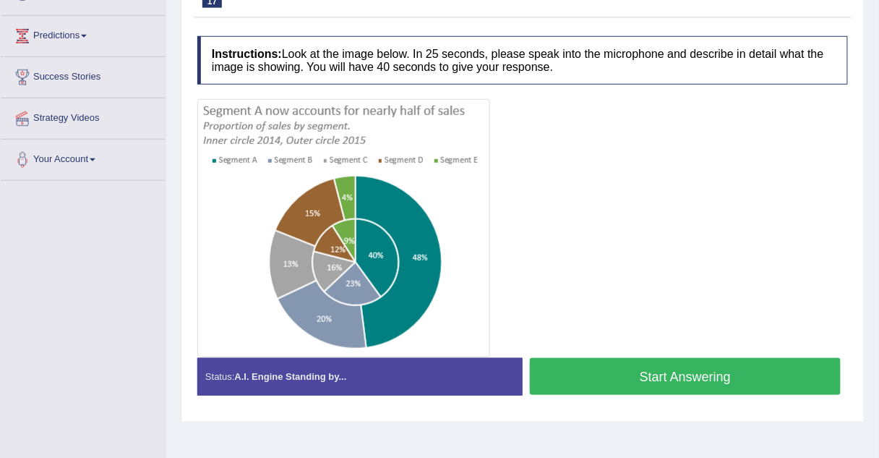
scroll to position [220, 0]
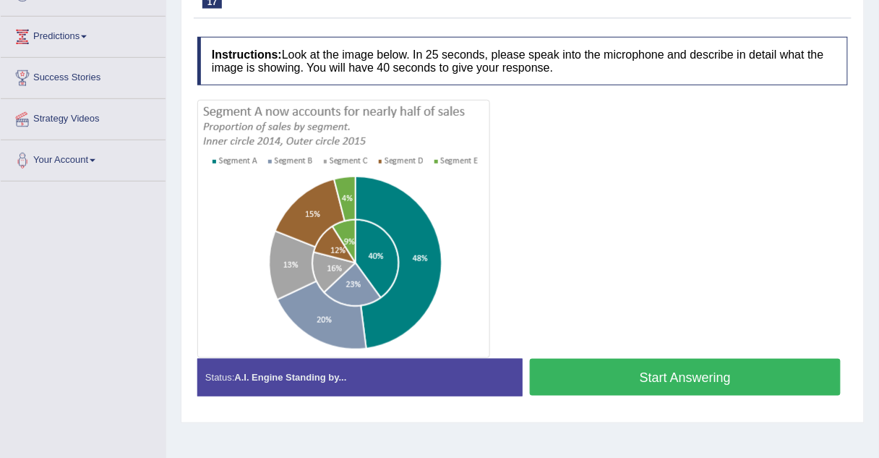
click at [603, 367] on button "Start Answering" at bounding box center [685, 377] width 311 height 37
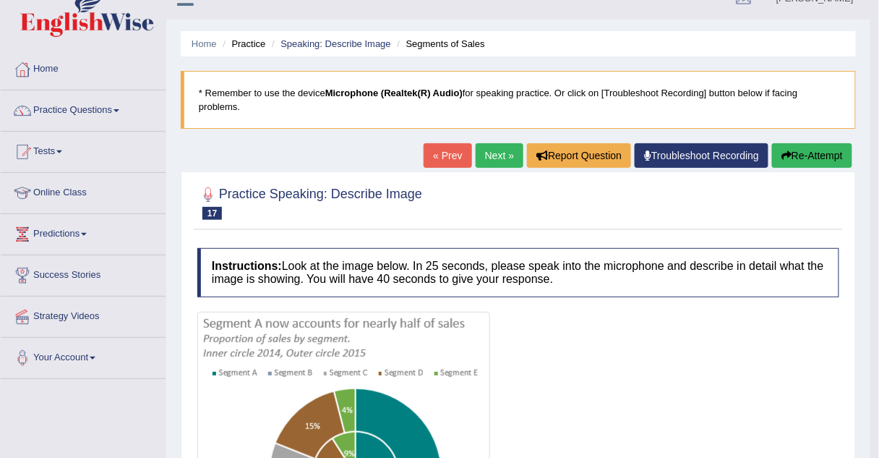
scroll to position [22, 0]
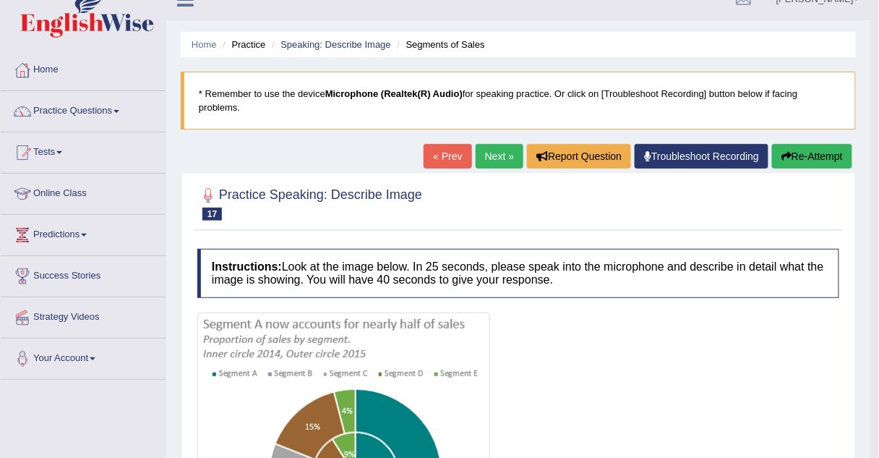
click at [496, 144] on link "Next »" at bounding box center [500, 156] width 48 height 25
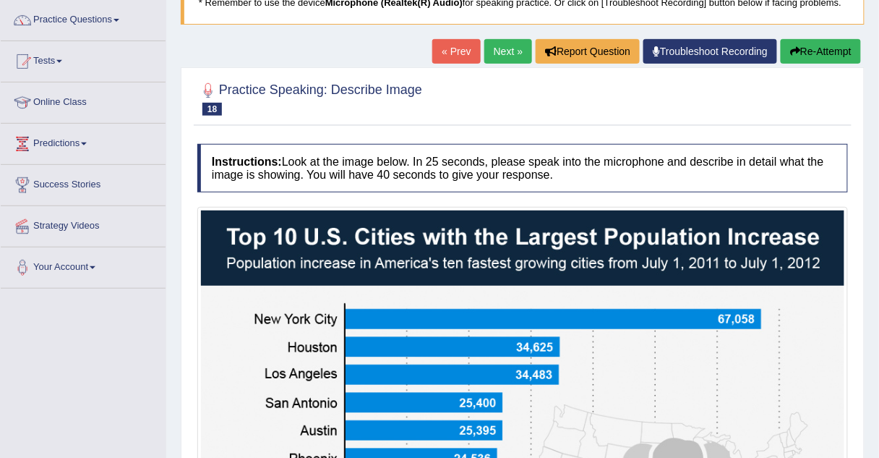
scroll to position [112, 0]
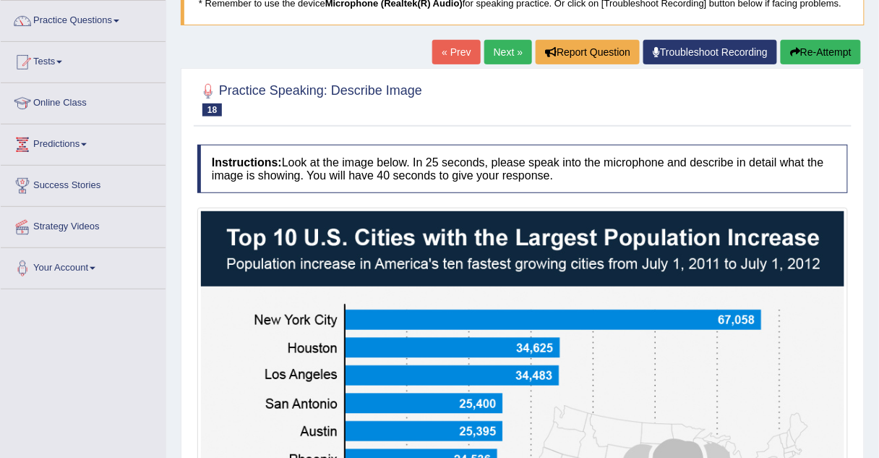
click at [497, 52] on link "Next »" at bounding box center [508, 52] width 48 height 25
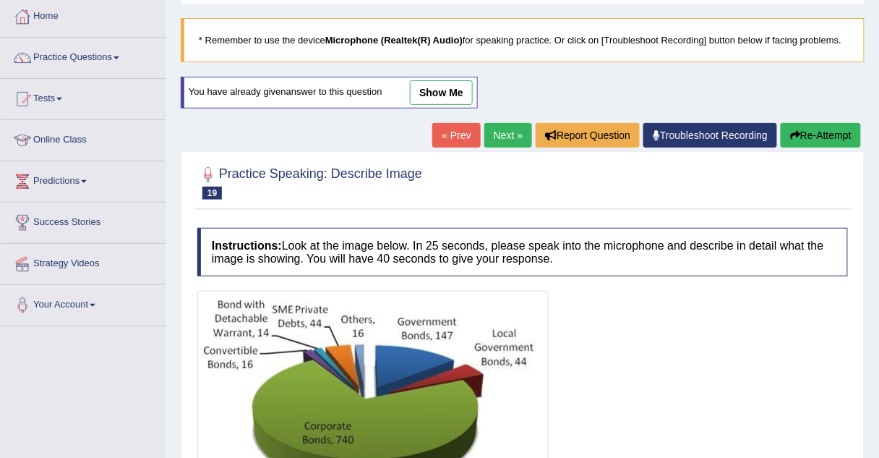
scroll to position [75, 0]
click at [441, 90] on link "show me" at bounding box center [441, 92] width 63 height 25
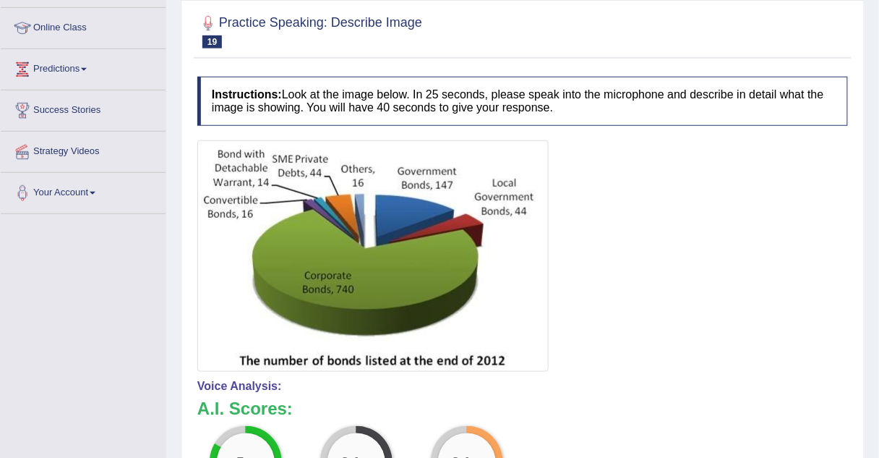
scroll to position [0, 0]
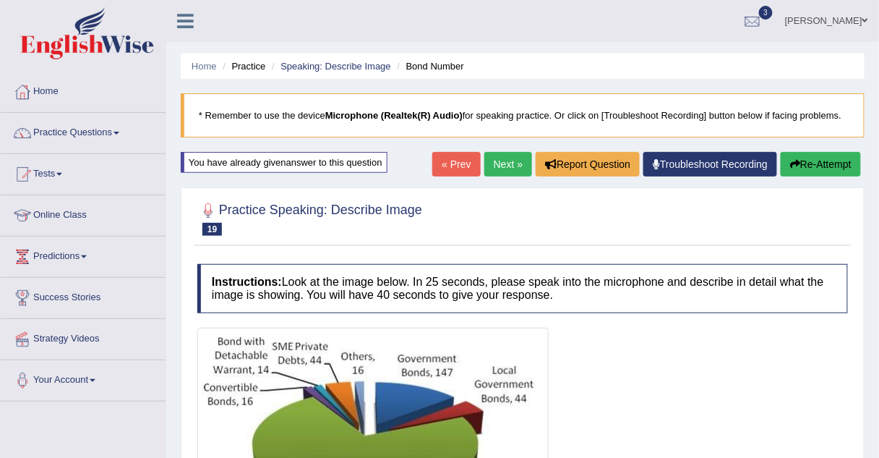
click at [498, 168] on link "Next »" at bounding box center [508, 164] width 48 height 25
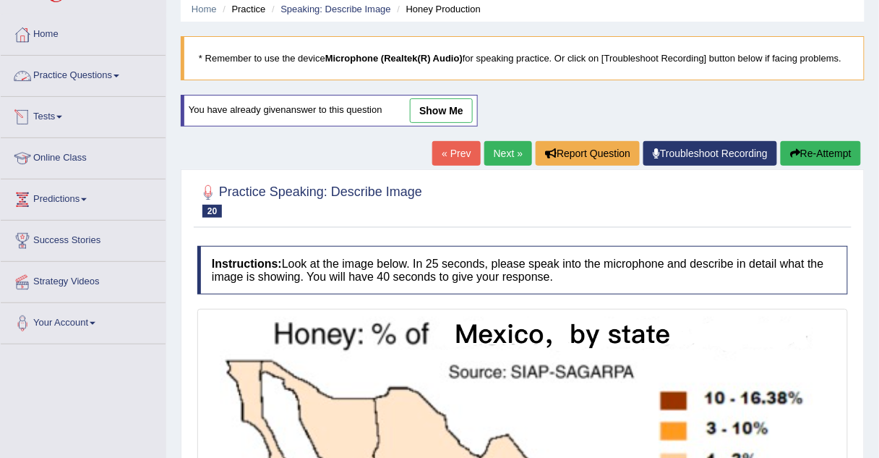
scroll to position [54, 0]
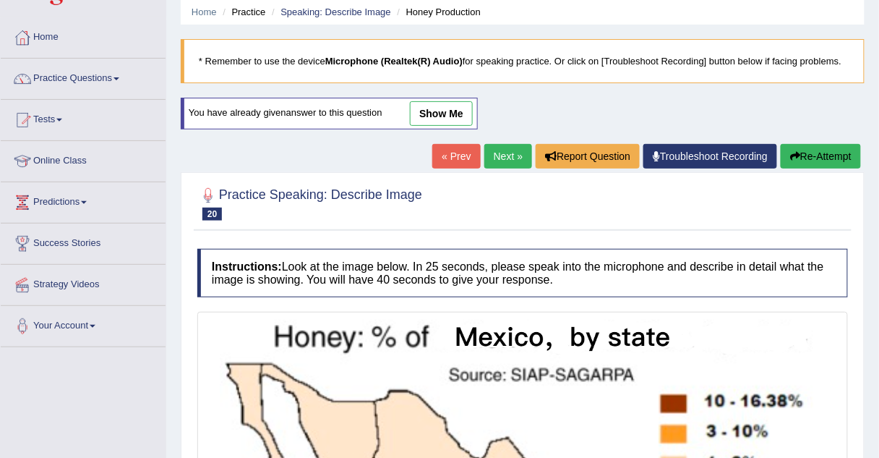
click at [93, 79] on link "Practice Questions" at bounding box center [83, 77] width 165 height 36
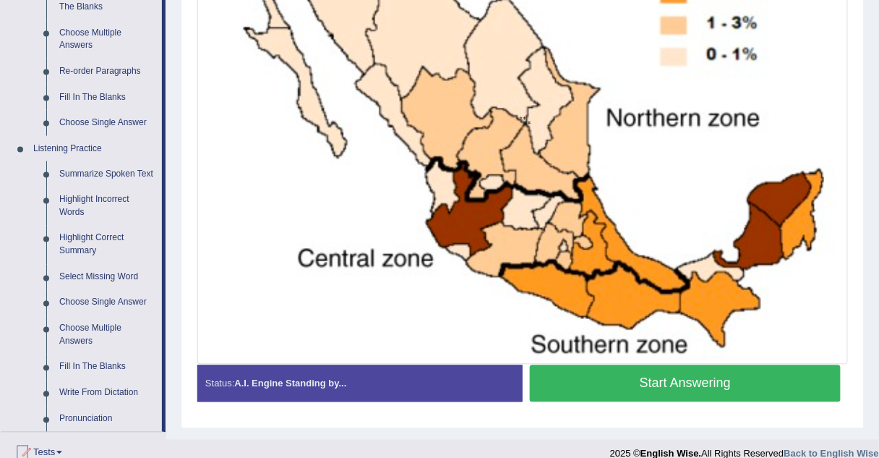
scroll to position [496, 0]
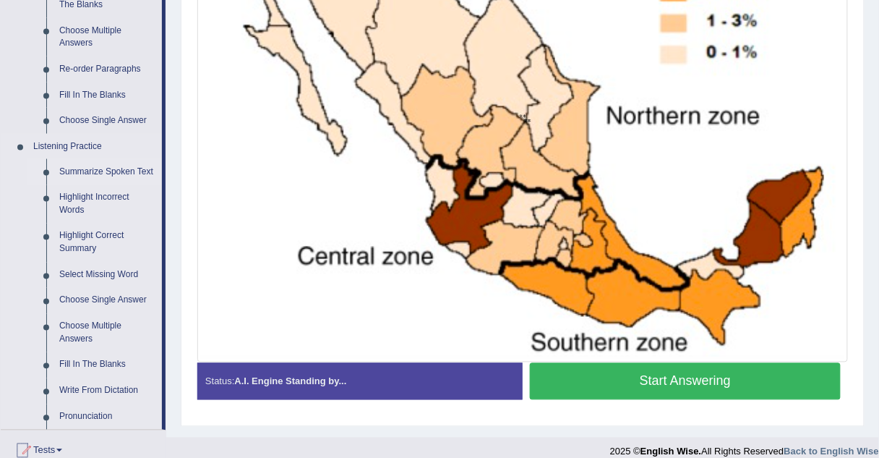
click at [69, 170] on link "Summarize Spoken Text" at bounding box center [107, 172] width 109 height 26
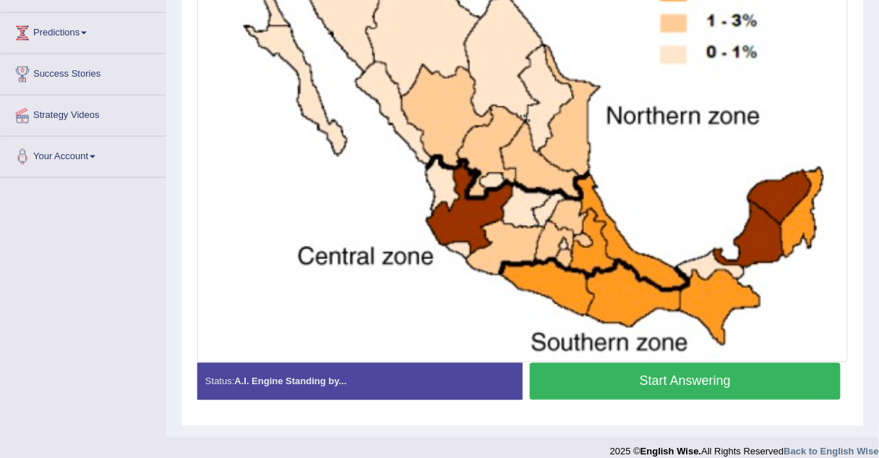
scroll to position [316, 0]
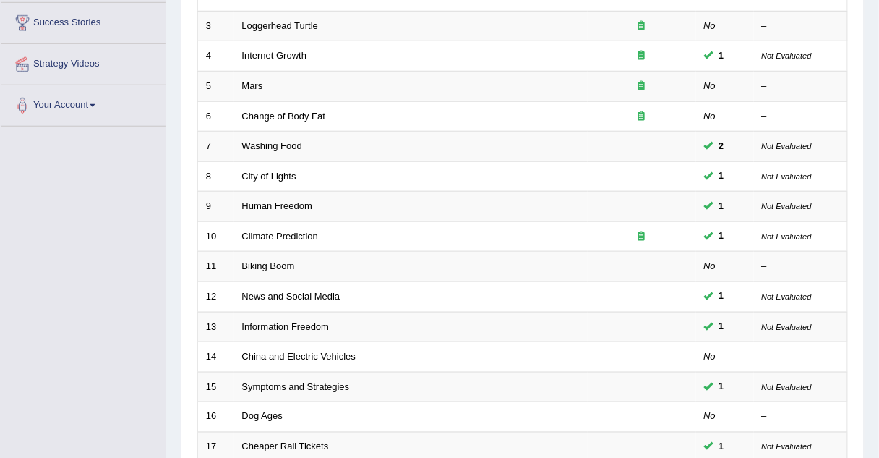
scroll to position [275, 0]
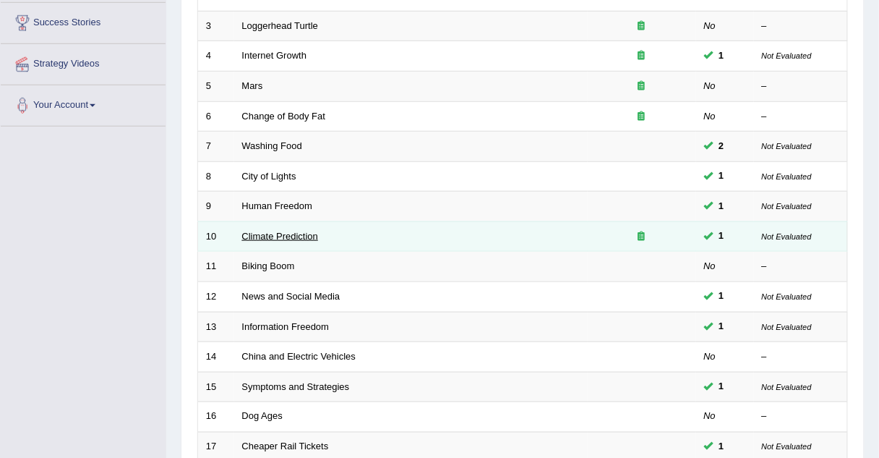
click at [309, 231] on link "Climate Prediction" at bounding box center [280, 236] width 77 height 11
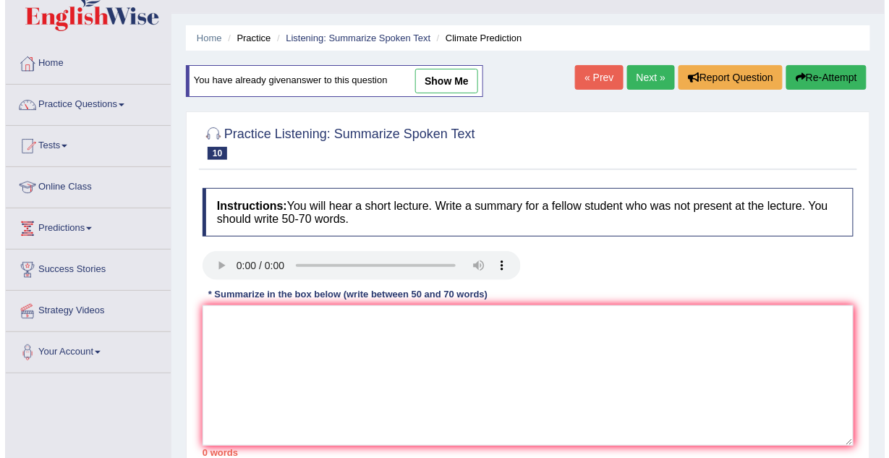
scroll to position [29, 0]
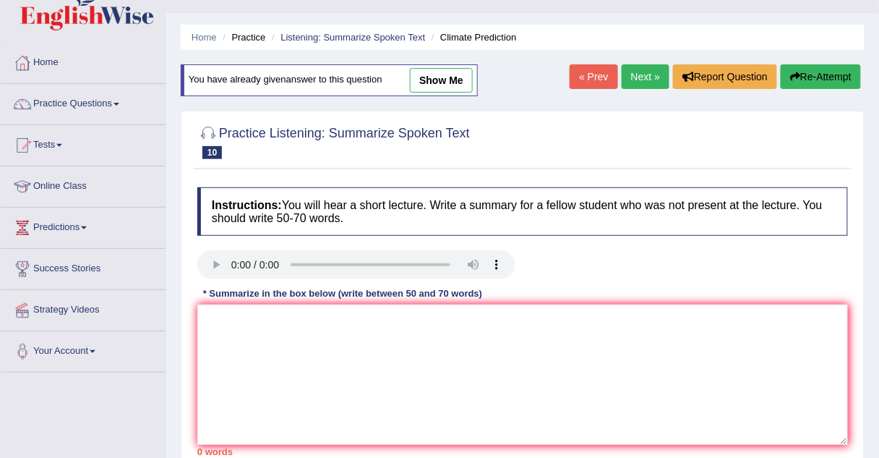
click at [442, 77] on link "show me" at bounding box center [441, 80] width 63 height 25
type textarea "The speaker provided a comprehensive overview of industrilizednation, highlight…"
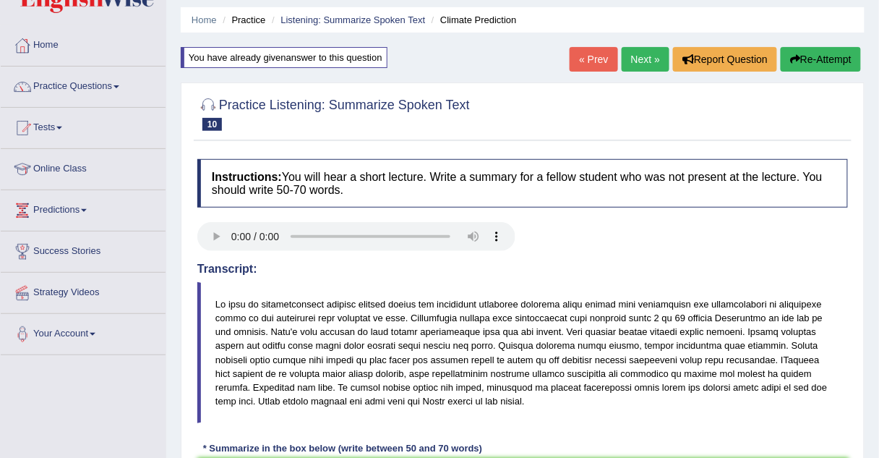
scroll to position [0, 0]
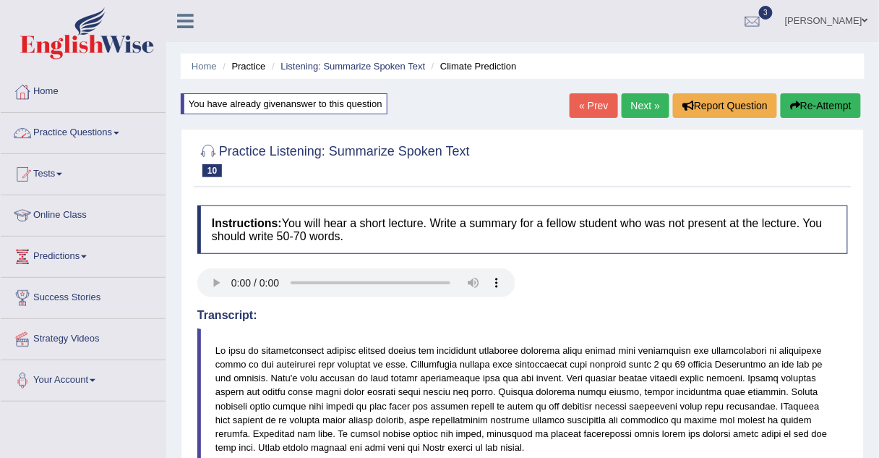
click at [43, 132] on link "Practice Questions" at bounding box center [83, 131] width 165 height 36
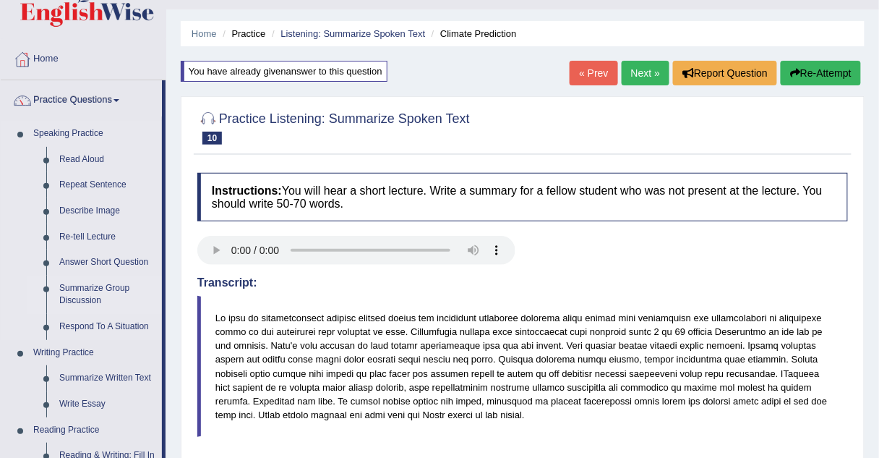
scroll to position [32, 0]
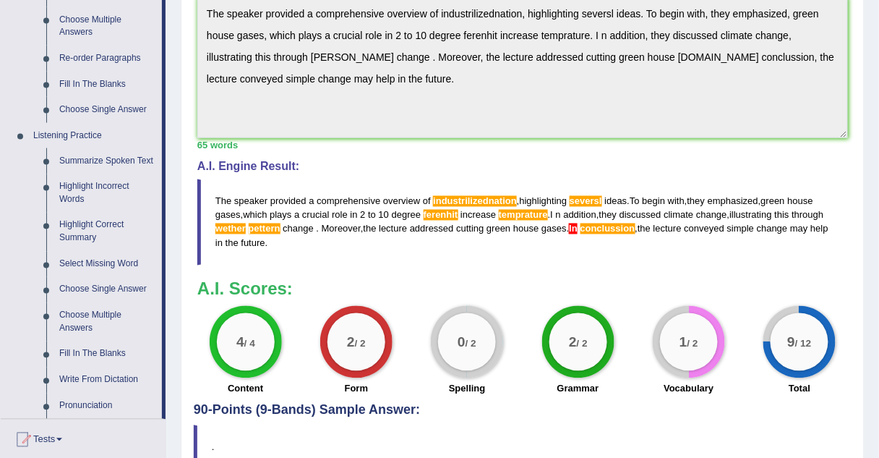
scroll to position [521, 0]
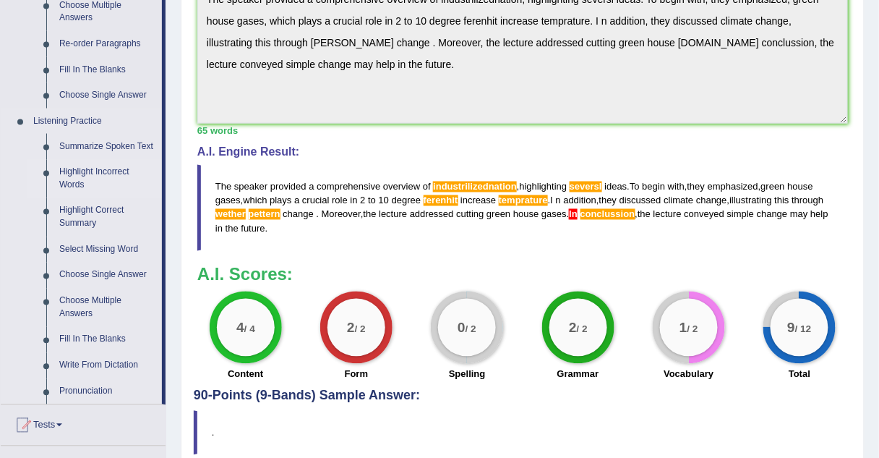
click at [69, 171] on link "Highlight Incorrect Words" at bounding box center [107, 179] width 109 height 38
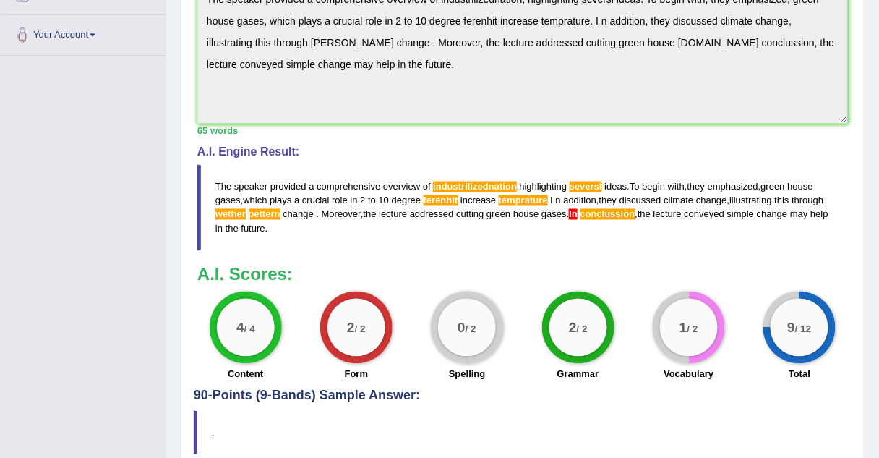
scroll to position [265, 0]
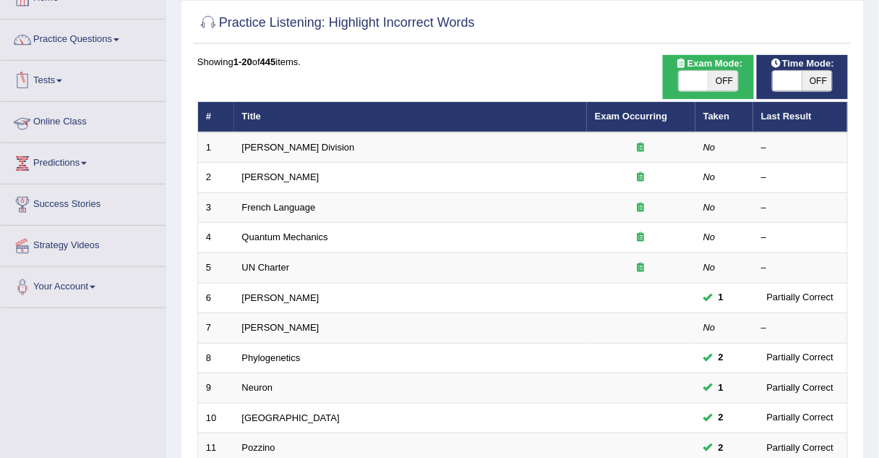
scroll to position [94, 0]
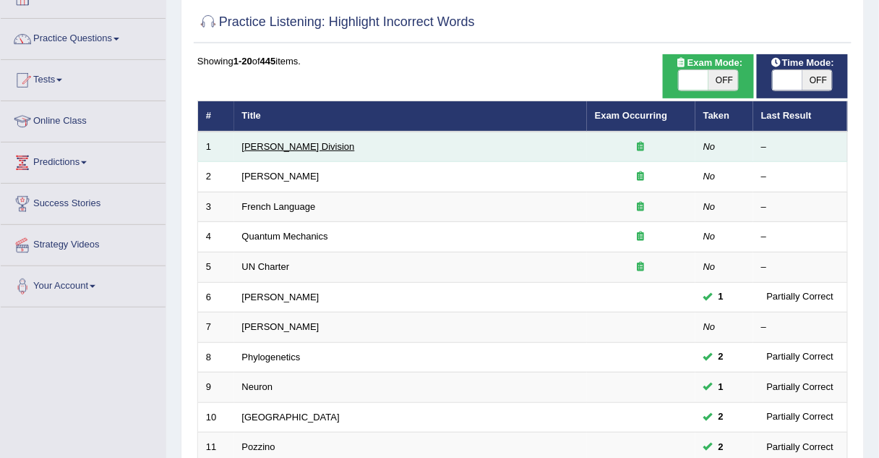
click at [247, 145] on link "[PERSON_NAME] Division" at bounding box center [298, 146] width 113 height 11
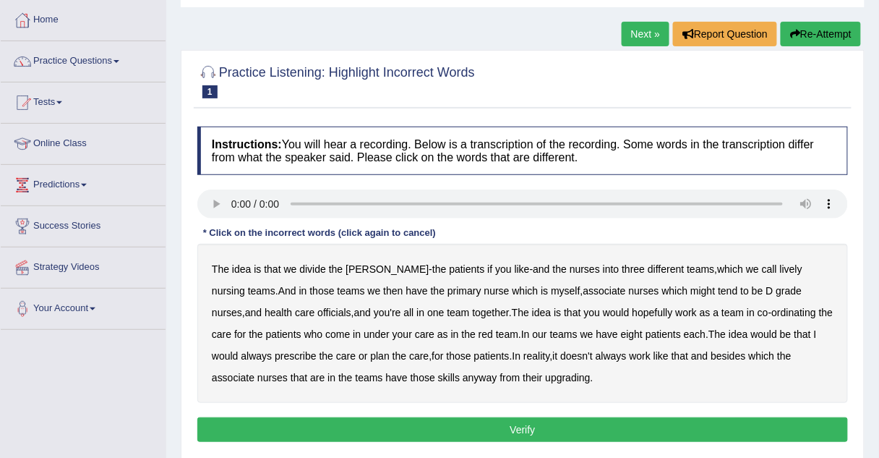
scroll to position [75, 0]
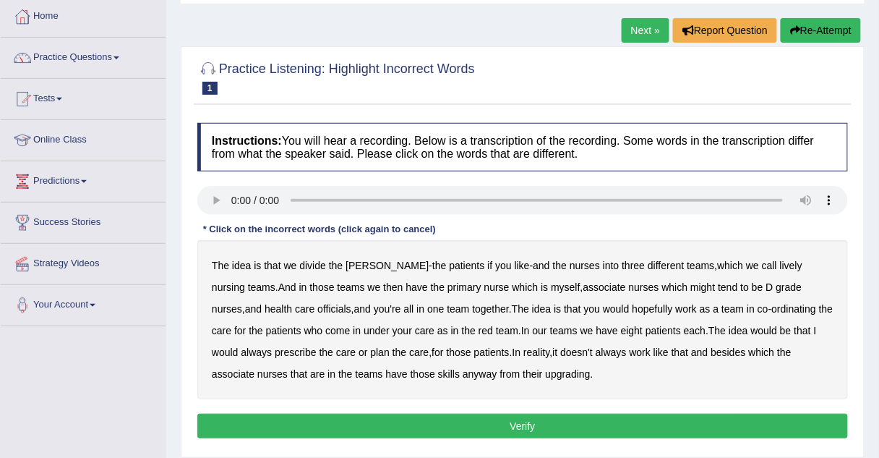
click at [780, 265] on b "lively" at bounding box center [791, 266] width 22 height 12
click at [317, 304] on b "officials" at bounding box center [333, 309] width 33 height 12
click at [272, 346] on b "always" at bounding box center [256, 352] width 31 height 12
click at [630, 353] on b "work" at bounding box center [641, 352] width 22 height 12
click at [377, 419] on button "Verify" at bounding box center [522, 426] width 651 height 25
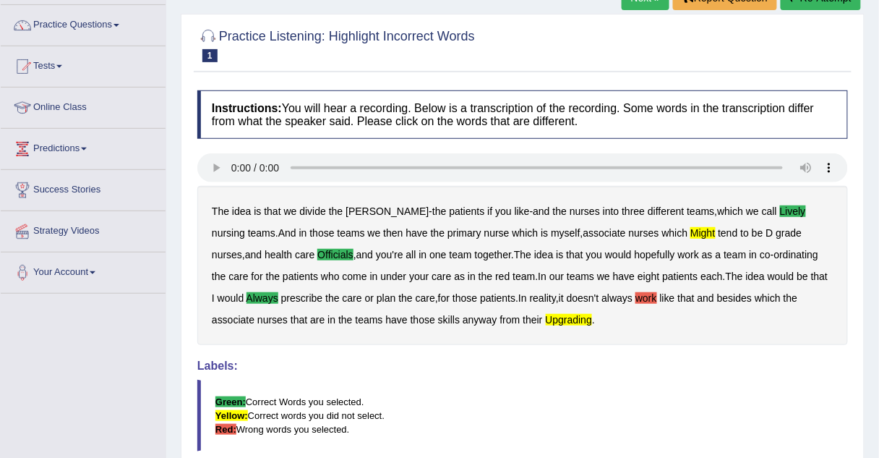
scroll to position [0, 0]
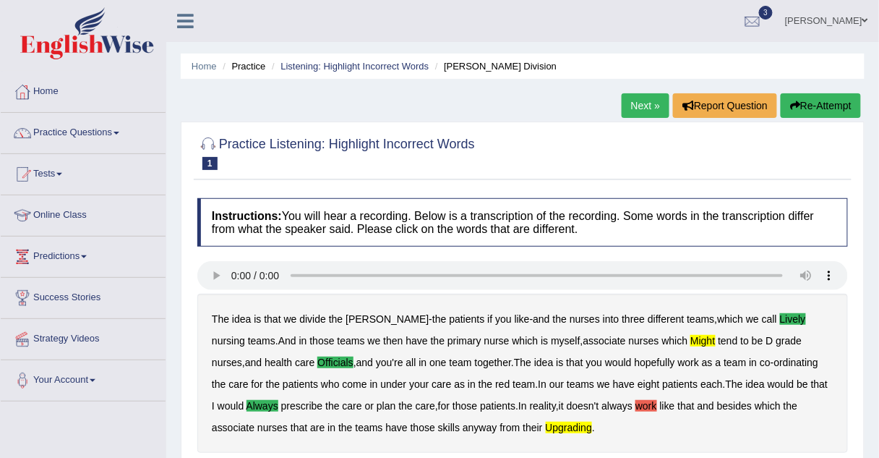
click at [652, 100] on link "Next »" at bounding box center [646, 105] width 48 height 25
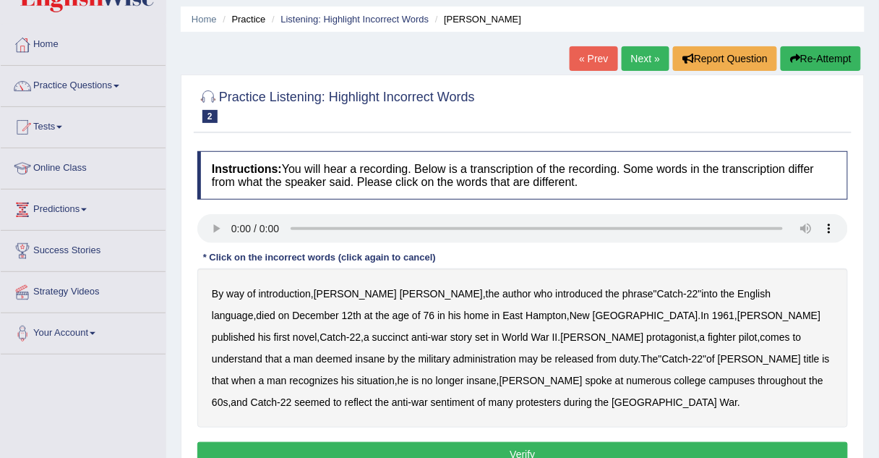
scroll to position [48, 0]
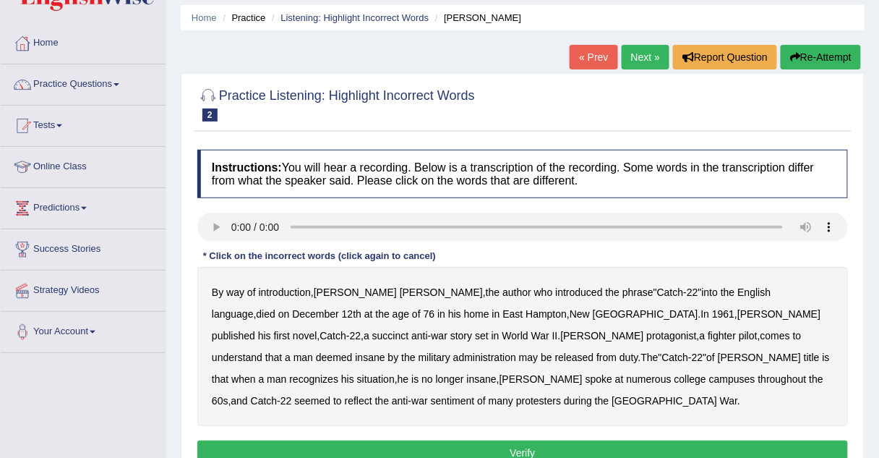
click at [409, 330] on b "succinct" at bounding box center [390, 336] width 37 height 12
click at [516, 351] on b "administration" at bounding box center [484, 357] width 63 height 12
click at [395, 373] on b "situation" at bounding box center [376, 379] width 38 height 12
click at [372, 395] on b "reflect" at bounding box center [358, 401] width 27 height 12
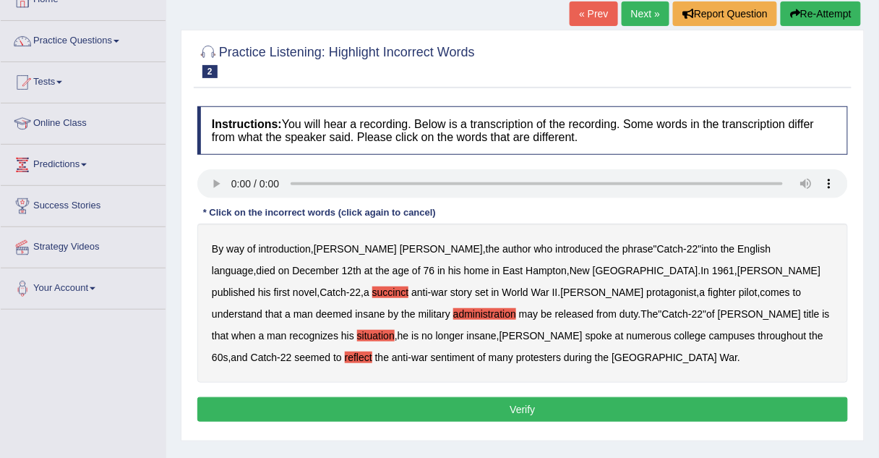
scroll to position [95, 0]
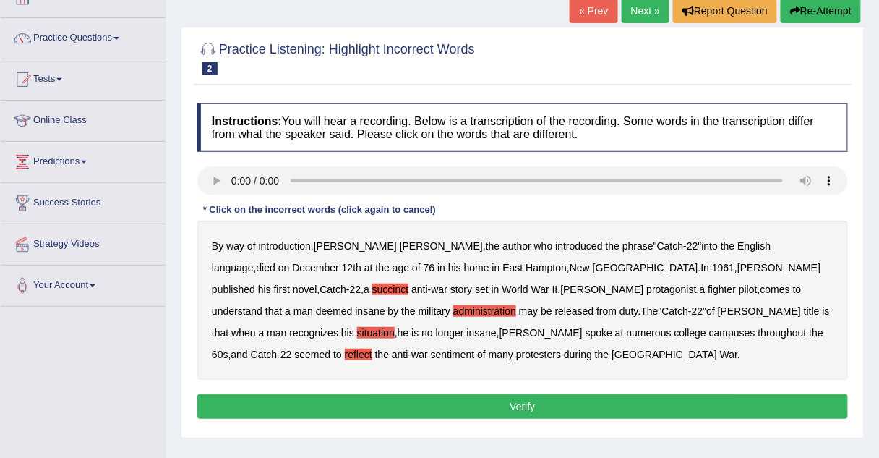
click at [333, 403] on button "Verify" at bounding box center [522, 406] width 651 height 25
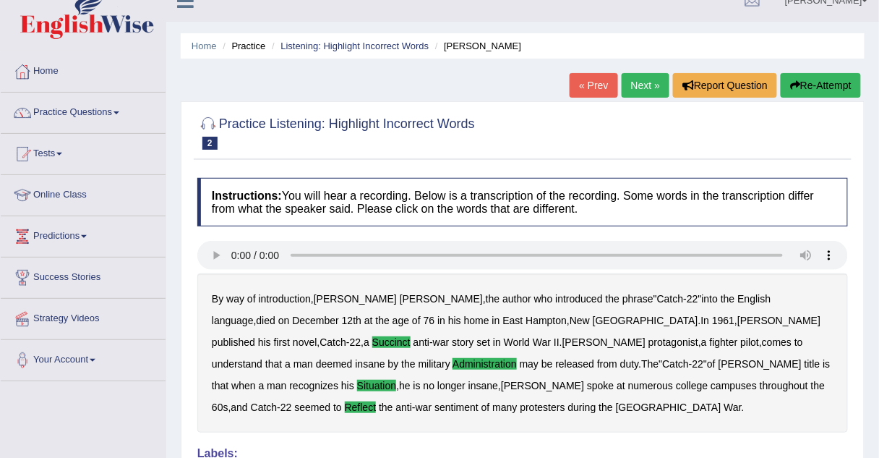
scroll to position [0, 0]
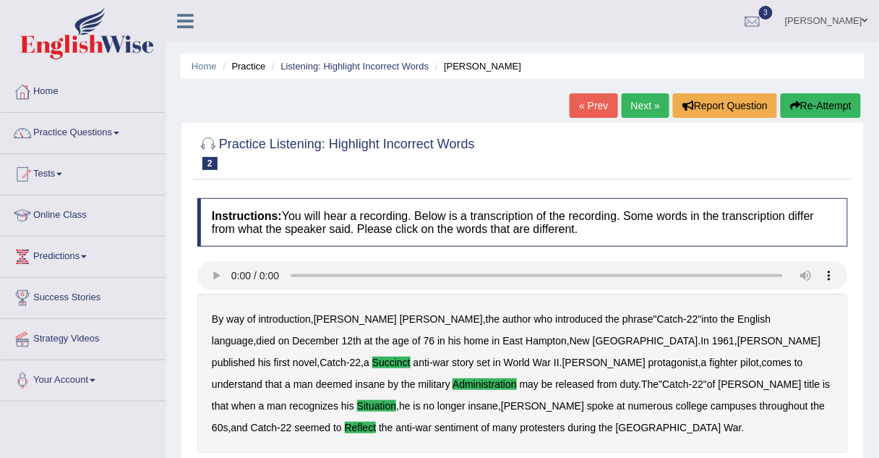
click at [647, 105] on link "Next »" at bounding box center [646, 105] width 48 height 25
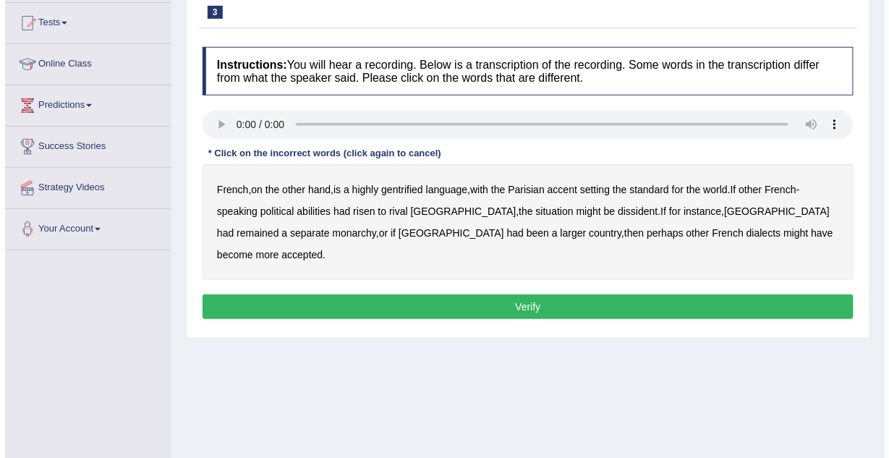
scroll to position [152, 0]
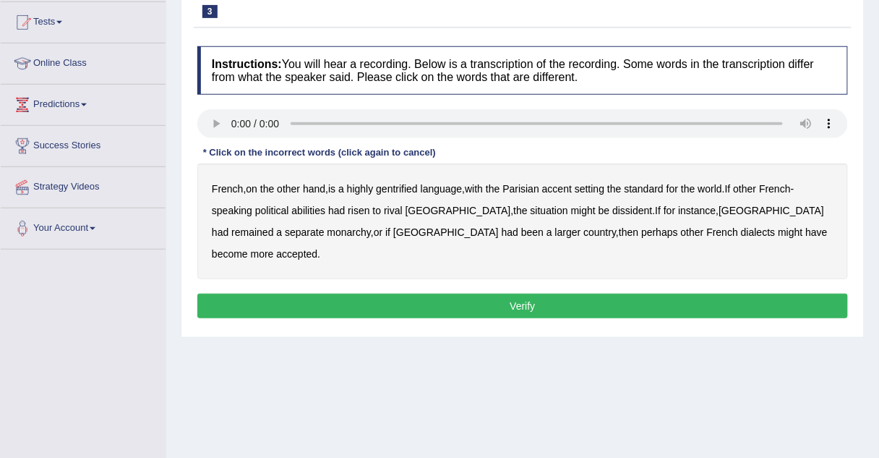
click at [398, 184] on b "gentrified" at bounding box center [397, 189] width 42 height 12
click at [313, 209] on b "abilities" at bounding box center [309, 211] width 34 height 12
click at [612, 213] on b "dissident" at bounding box center [632, 211] width 40 height 12
click at [328, 227] on b "monarchy" at bounding box center [349, 232] width 43 height 12
click at [546, 294] on button "Verify" at bounding box center [522, 306] width 651 height 25
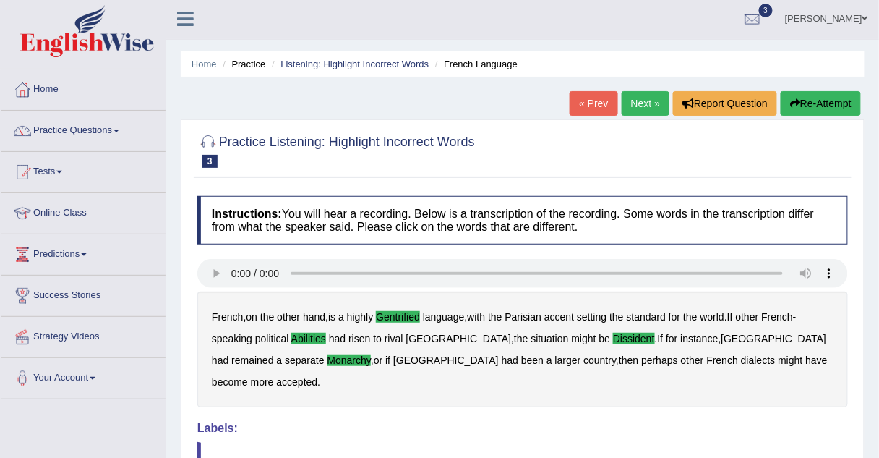
scroll to position [1, 0]
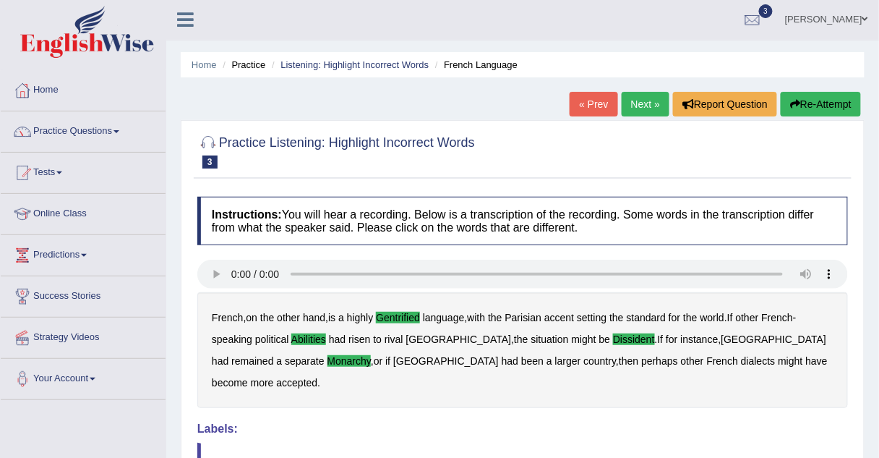
click at [644, 103] on link "Next »" at bounding box center [646, 104] width 48 height 25
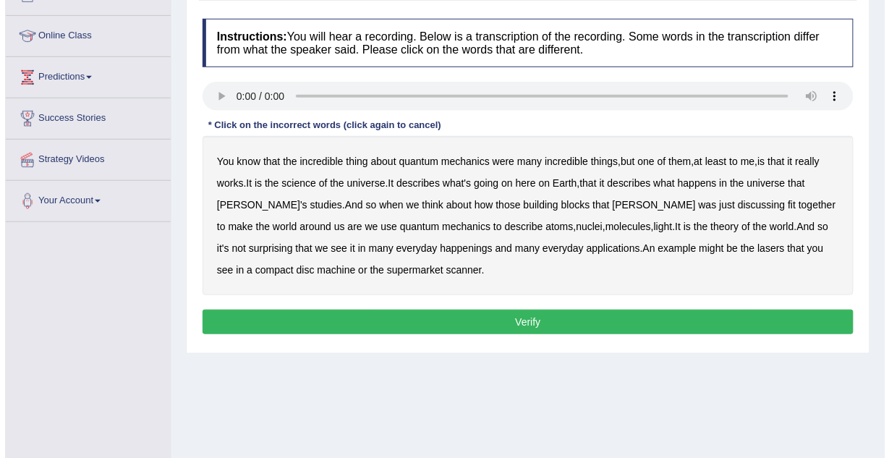
scroll to position [180, 0]
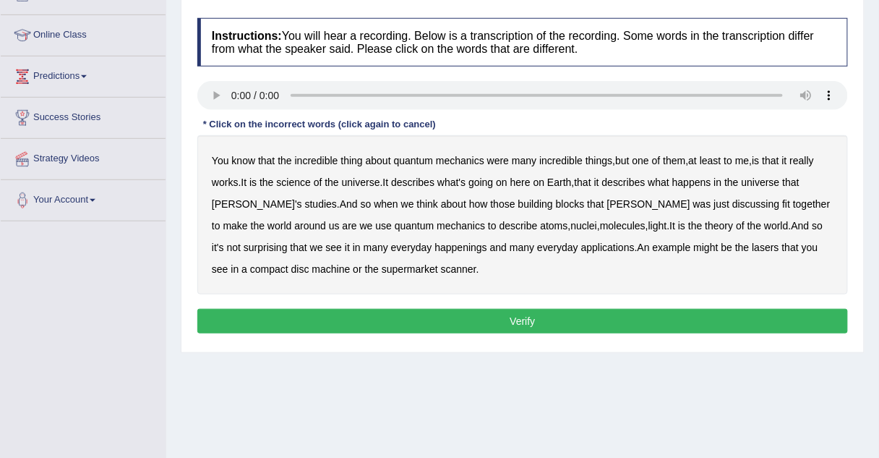
click at [298, 180] on b "science" at bounding box center [294, 182] width 34 height 12
click at [435, 247] on b "happenings" at bounding box center [461, 248] width 52 height 12
click at [312, 269] on b "machine" at bounding box center [331, 269] width 38 height 12
click at [287, 317] on button "Verify" at bounding box center [522, 321] width 651 height 25
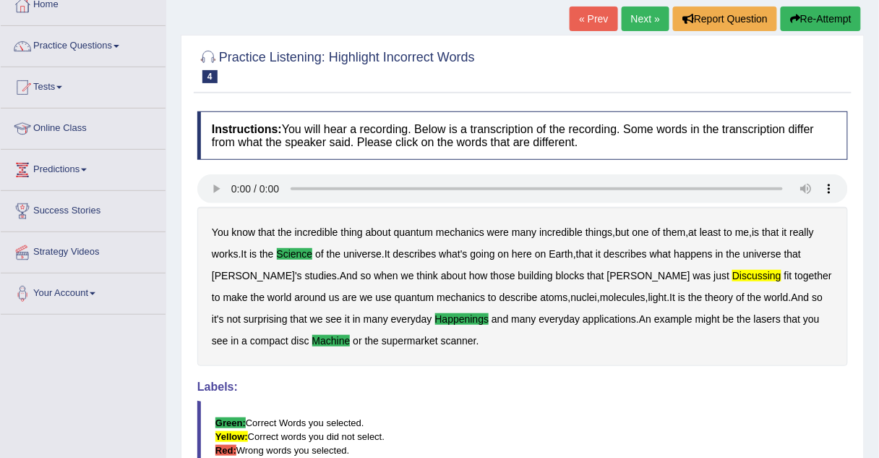
scroll to position [78, 0]
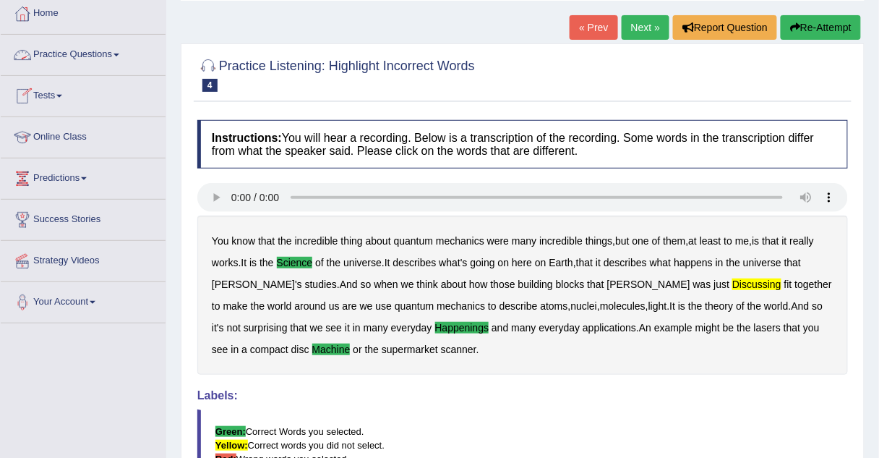
click at [58, 55] on link "Practice Questions" at bounding box center [83, 53] width 165 height 36
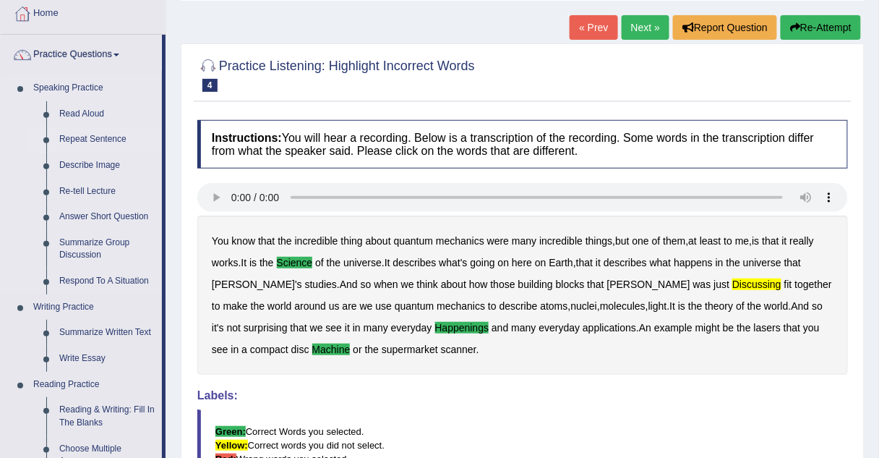
scroll to position [98, 0]
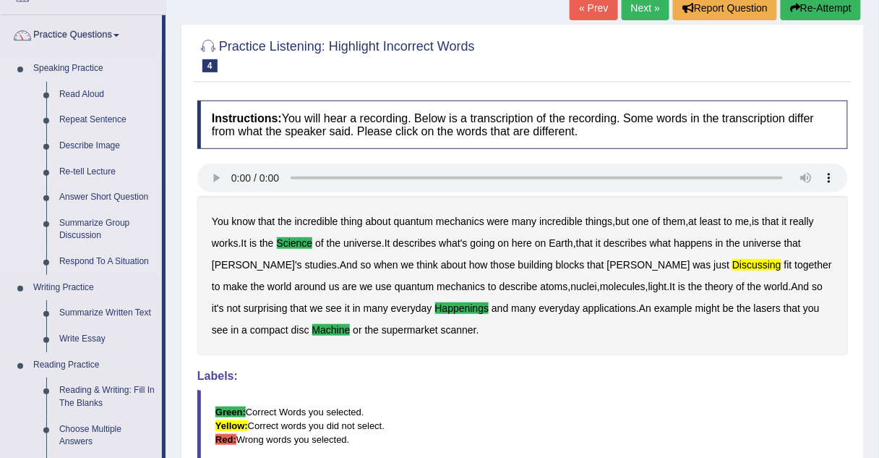
click at [62, 168] on link "Re-tell Lecture" at bounding box center [107, 172] width 109 height 26
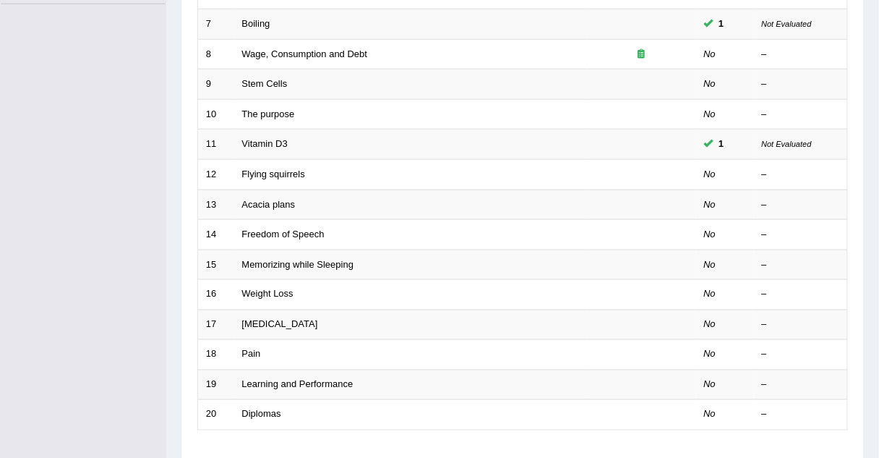
scroll to position [398, 0]
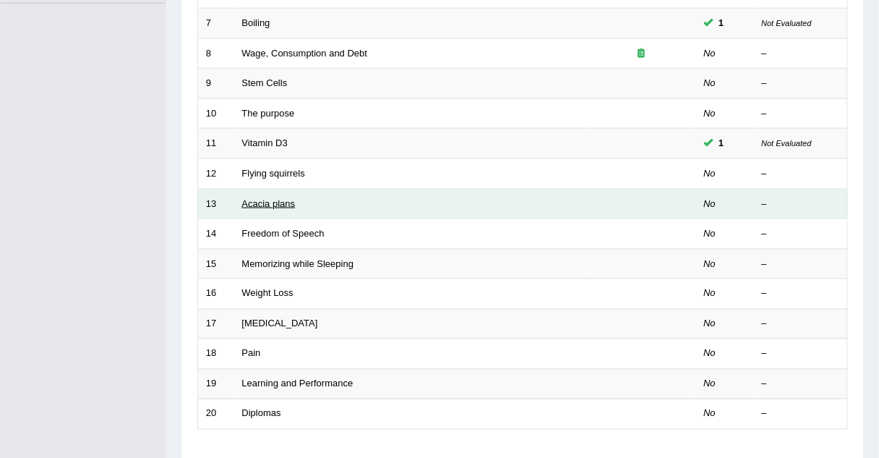
click at [267, 198] on link "Acacia plans" at bounding box center [269, 203] width 54 height 11
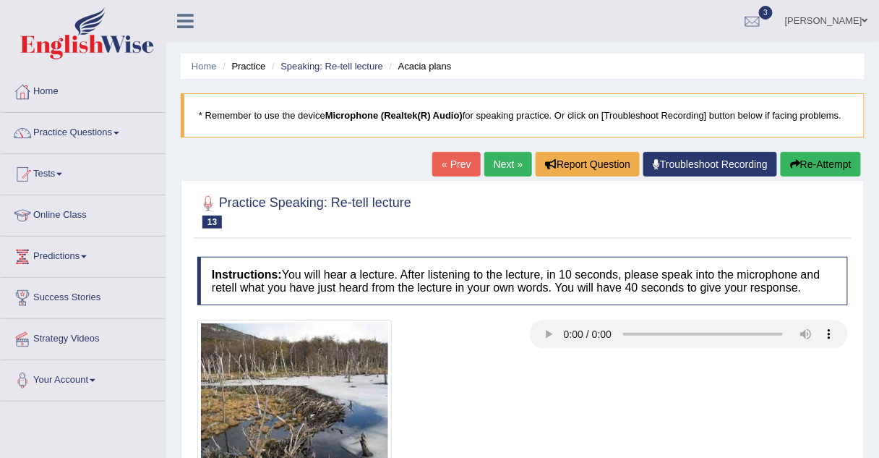
scroll to position [97, 0]
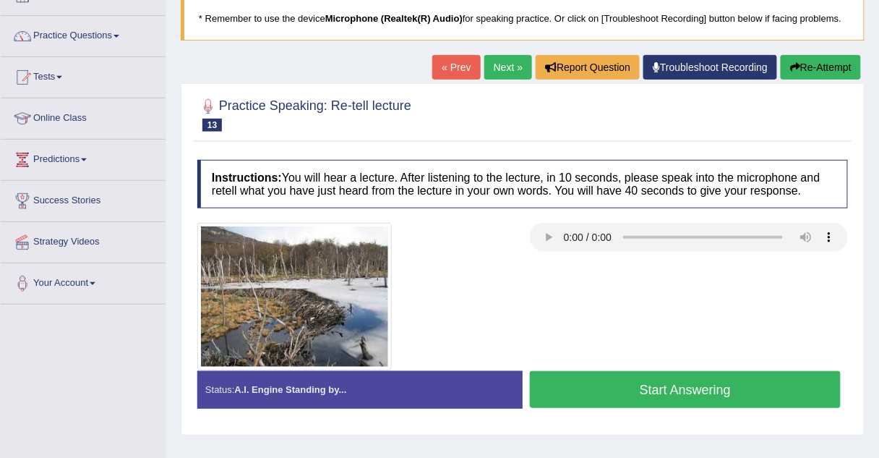
click at [513, 67] on link "Next »" at bounding box center [508, 67] width 48 height 25
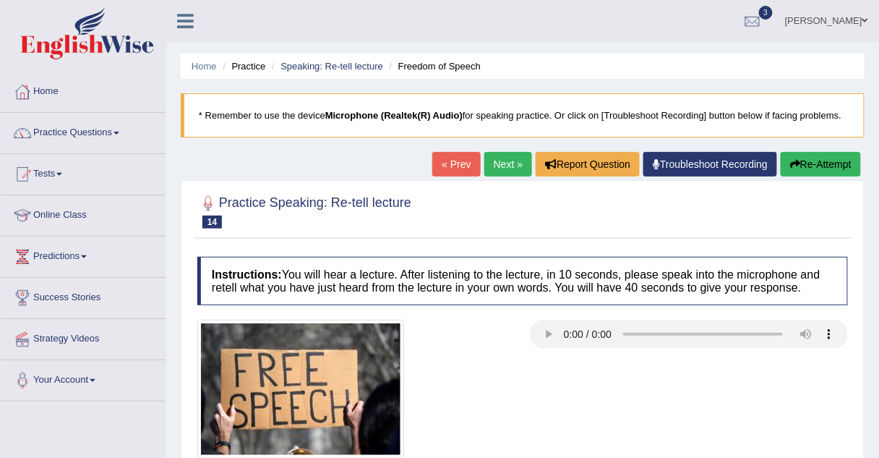
click at [497, 166] on link "Next »" at bounding box center [508, 164] width 48 height 25
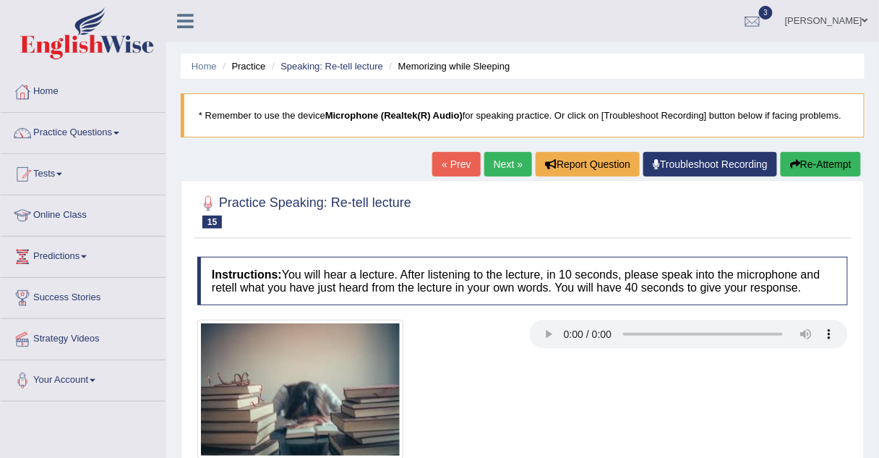
click at [497, 166] on link "Next »" at bounding box center [508, 164] width 48 height 25
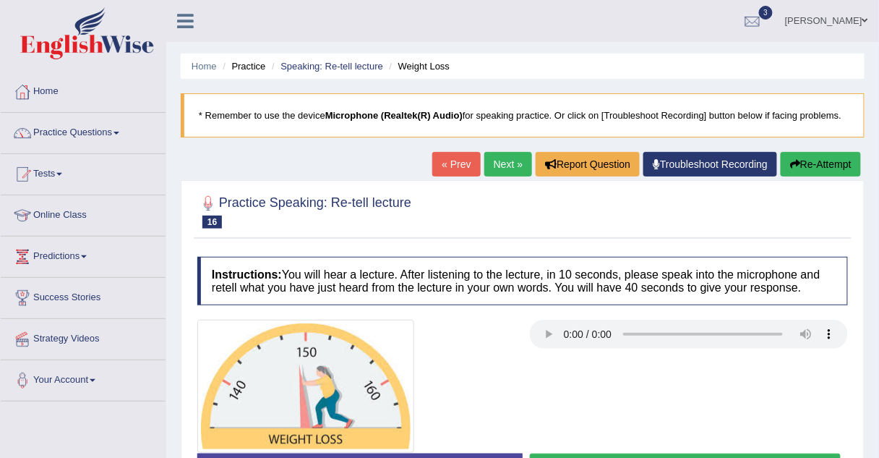
click at [497, 166] on link "Next »" at bounding box center [508, 164] width 48 height 25
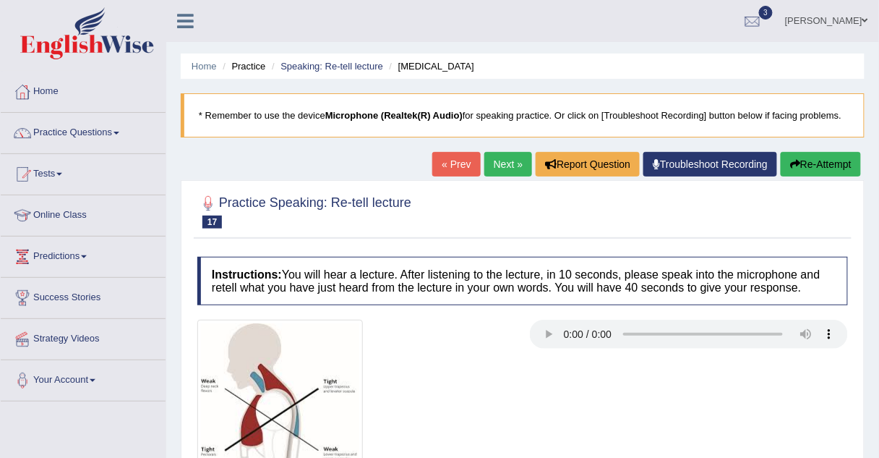
click at [497, 166] on link "Next »" at bounding box center [508, 164] width 48 height 25
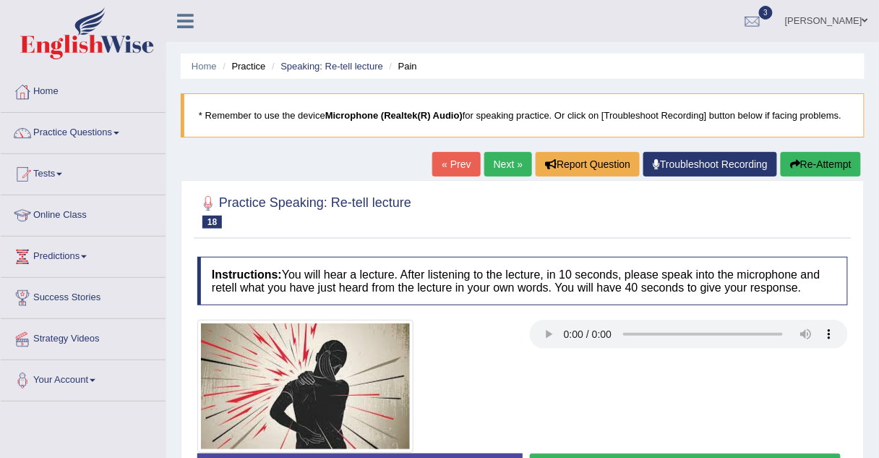
click at [497, 166] on link "Next »" at bounding box center [508, 164] width 48 height 25
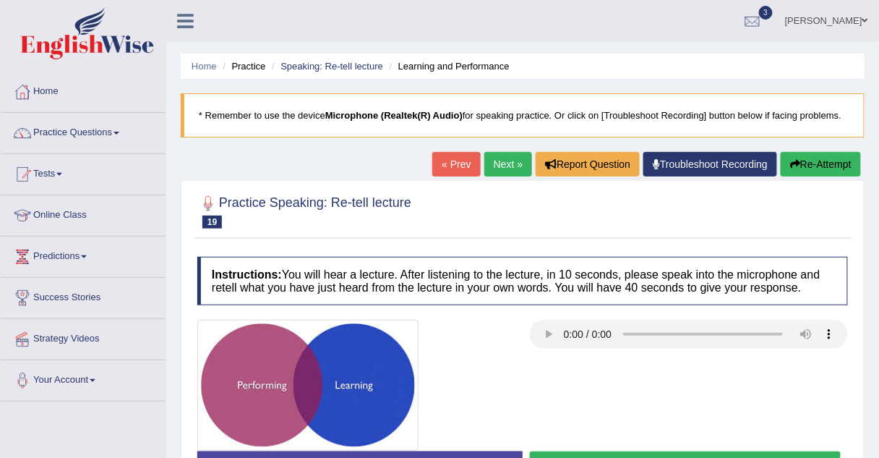
click at [497, 166] on link "Next »" at bounding box center [508, 164] width 48 height 25
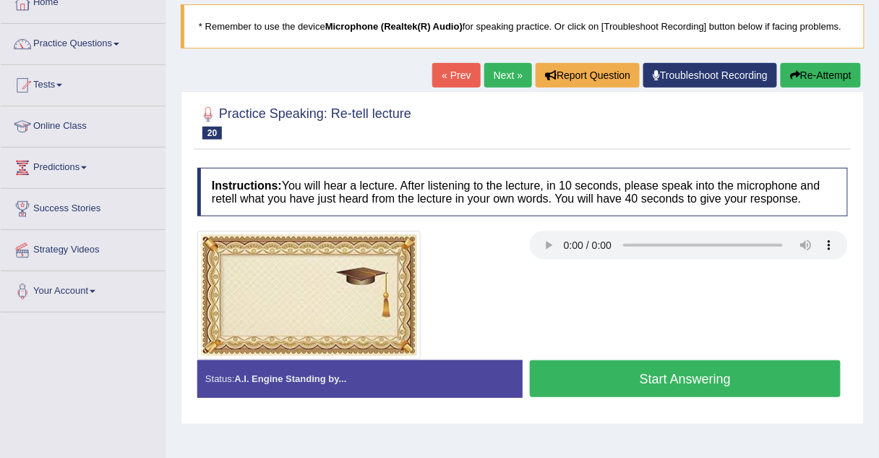
scroll to position [110, 0]
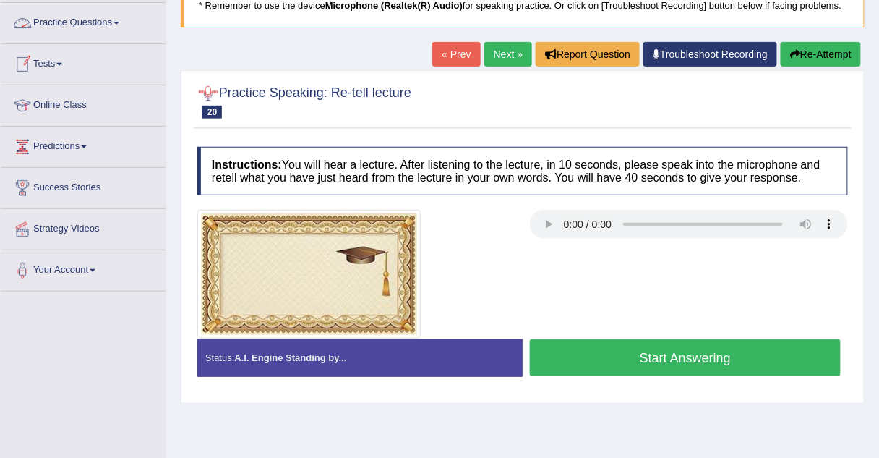
click at [95, 24] on link "Practice Questions" at bounding box center [83, 21] width 165 height 36
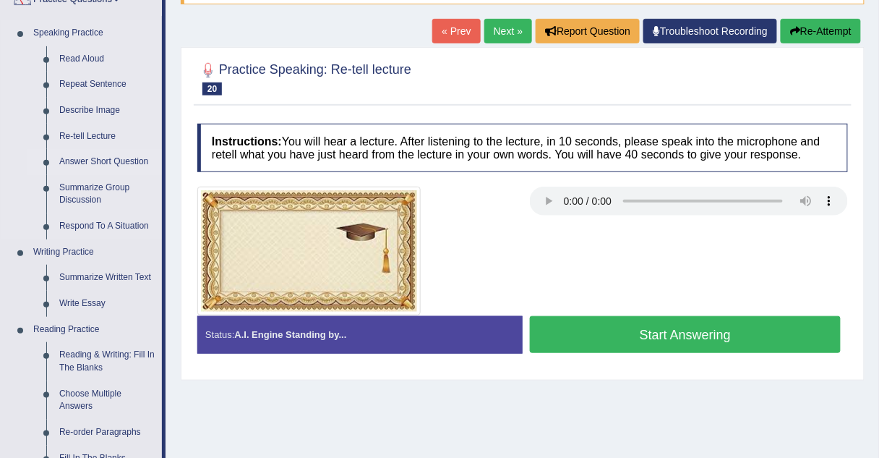
scroll to position [135, 0]
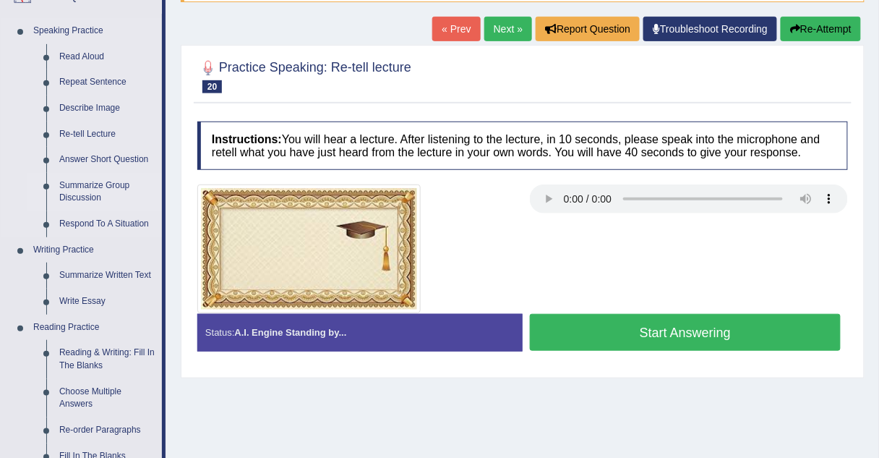
click at [72, 186] on link "Summarize Group Discussion" at bounding box center [107, 192] width 109 height 38
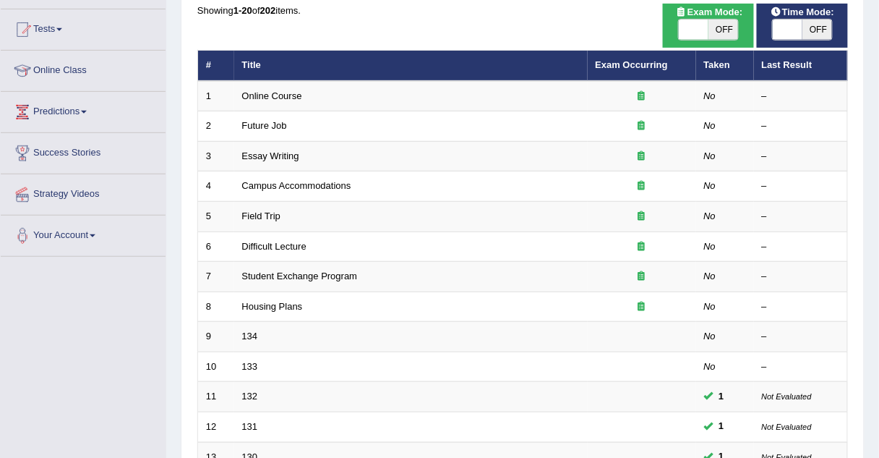
scroll to position [145, 0]
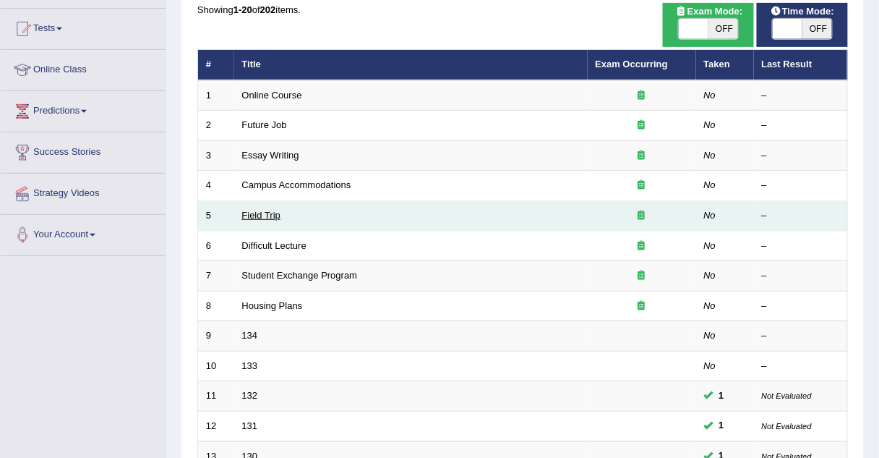
click at [257, 211] on link "Field Trip" at bounding box center [261, 215] width 38 height 11
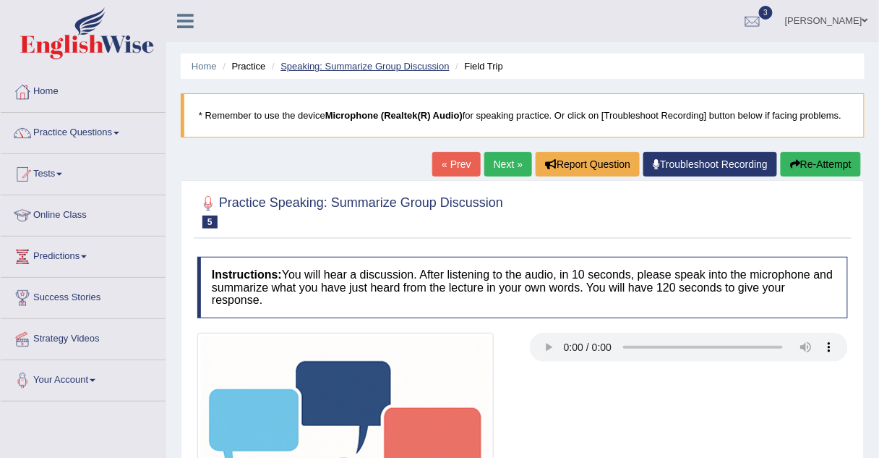
click at [351, 67] on link "Speaking: Summarize Group Discussion" at bounding box center [365, 66] width 168 height 11
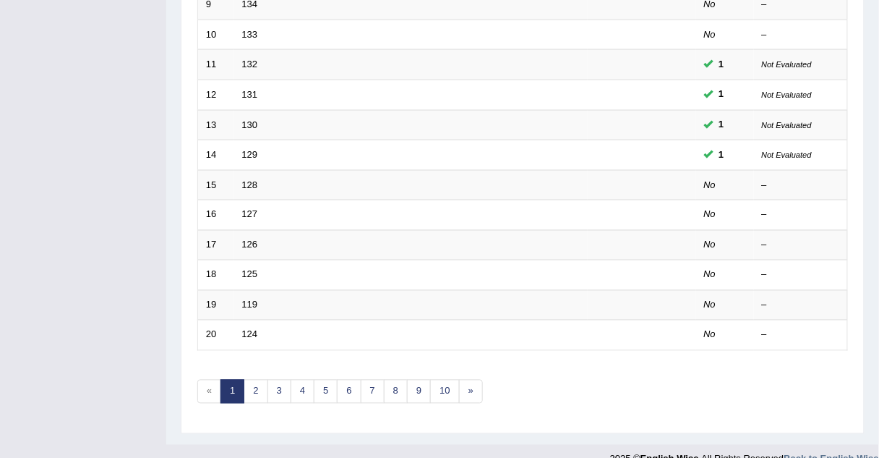
scroll to position [493, 0]
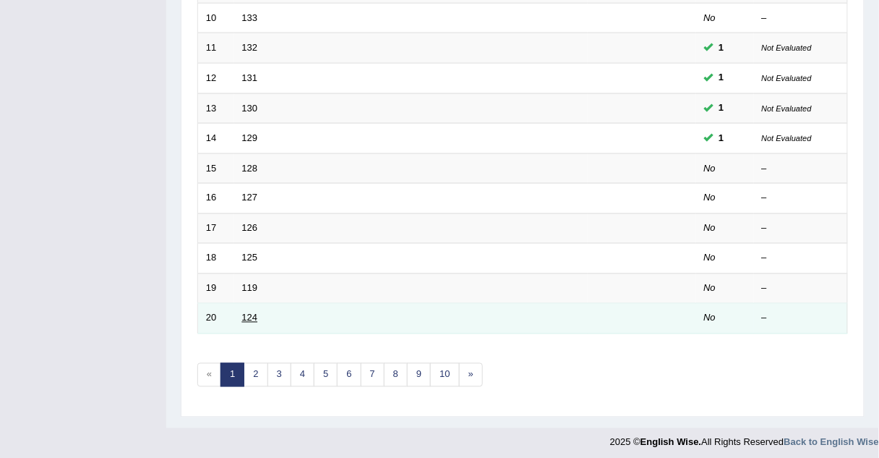
click at [253, 314] on link "124" at bounding box center [250, 317] width 16 height 11
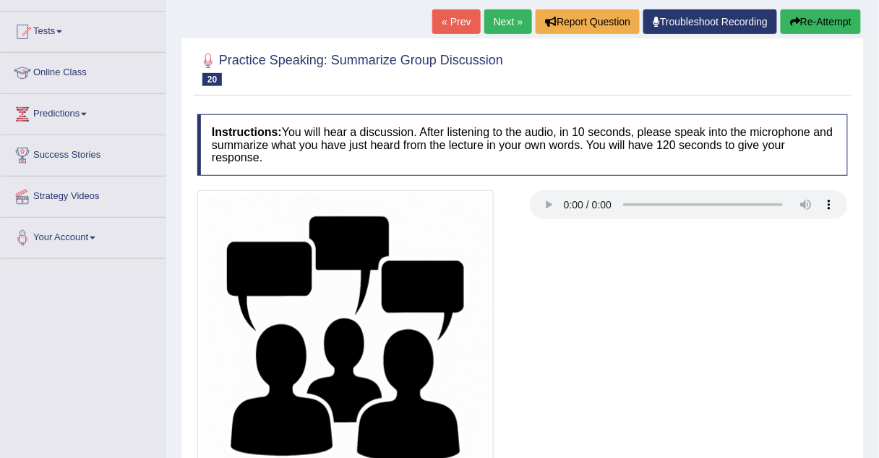
scroll to position [142, 0]
click at [498, 354] on div at bounding box center [356, 338] width 333 height 296
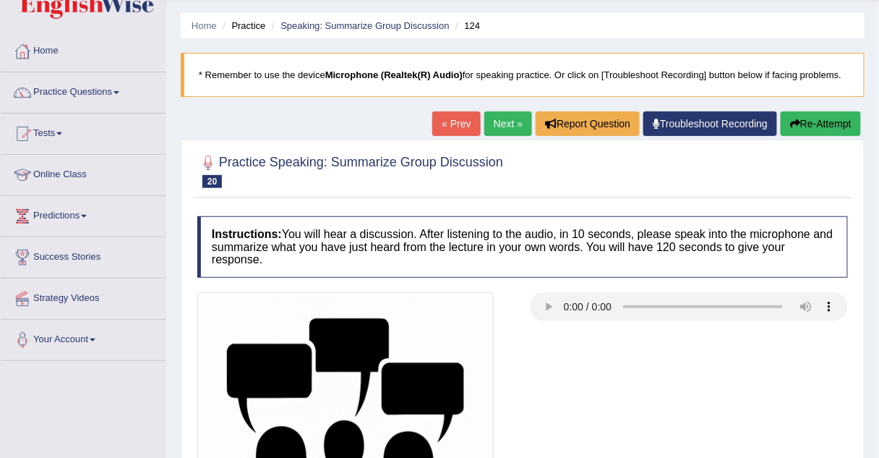
scroll to position [38, 0]
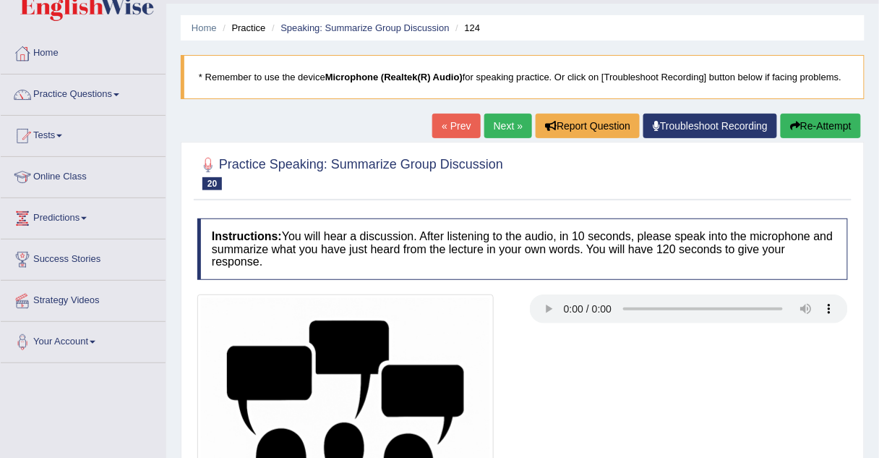
click at [511, 119] on link "Next »" at bounding box center [508, 126] width 48 height 25
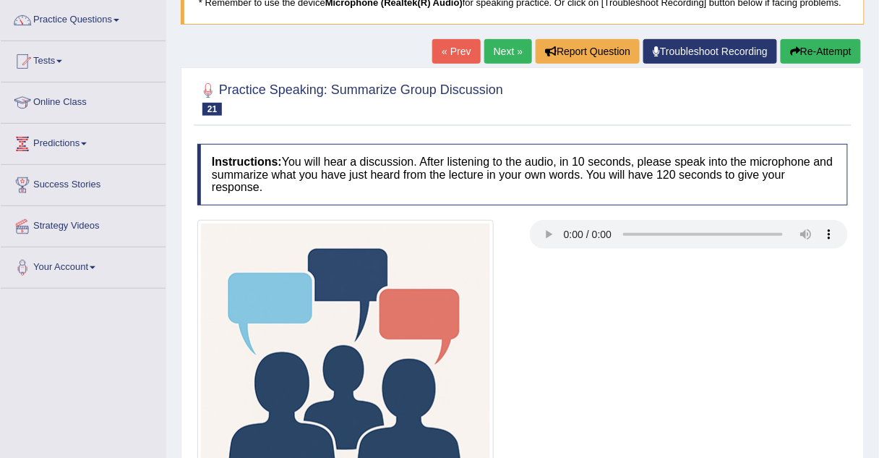
scroll to position [111, 0]
